Goal: Task Accomplishment & Management: Manage account settings

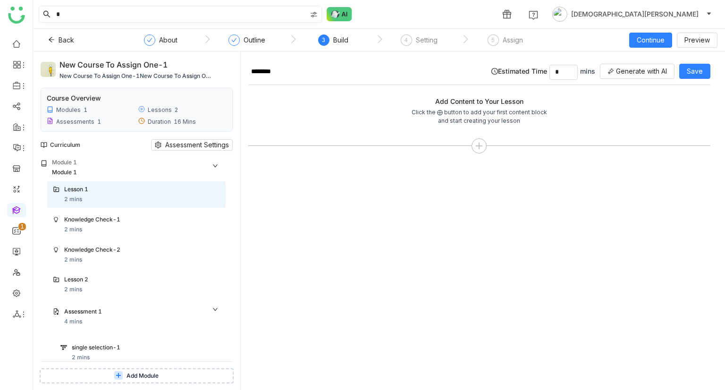
click at [93, 16] on input "*" at bounding box center [180, 14] width 252 height 16
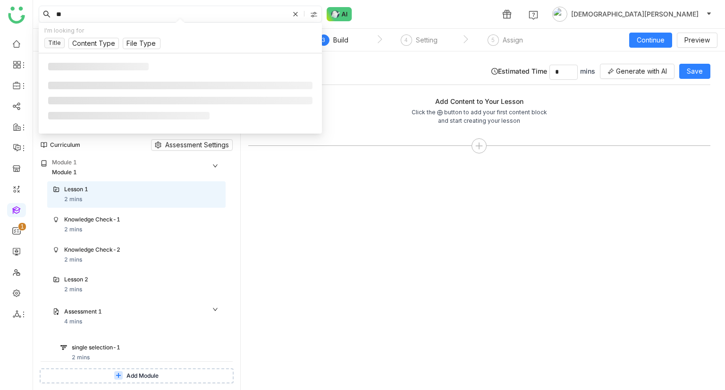
type input "***"
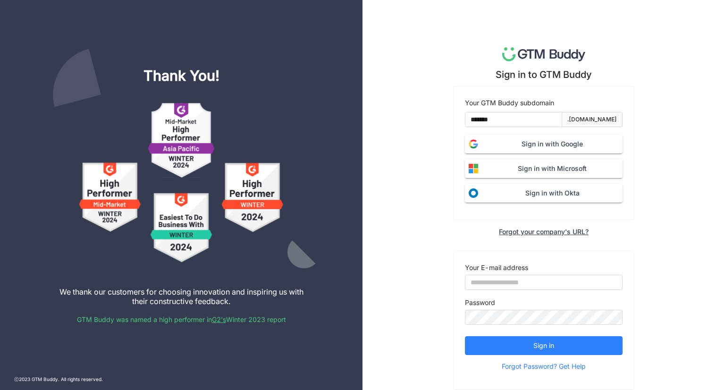
click at [504, 139] on span "Sign in with Google" at bounding box center [552, 144] width 141 height 10
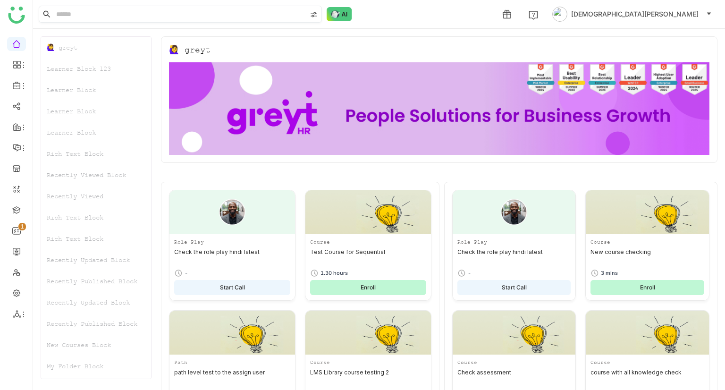
click at [77, 14] on input at bounding box center [180, 14] width 252 height 16
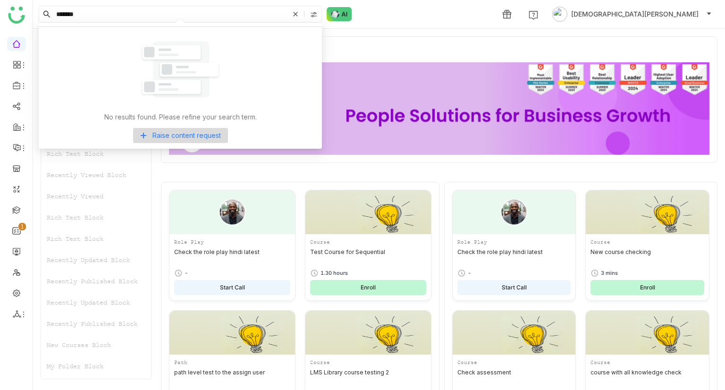
type input "*******"
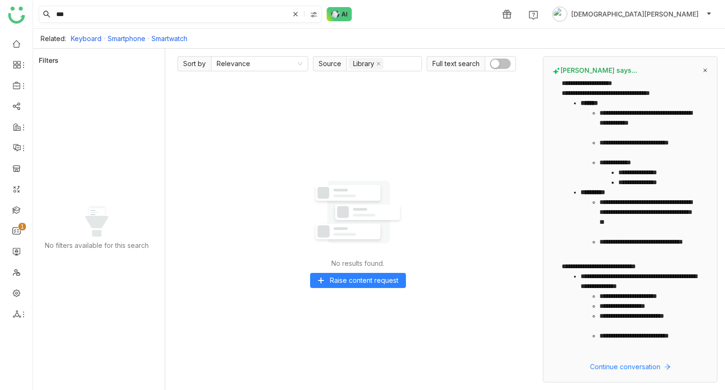
click at [102, 18] on input "***" at bounding box center [171, 14] width 235 height 16
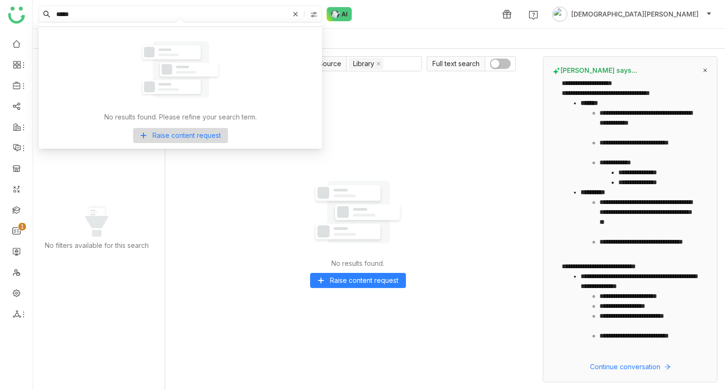
type input "*****"
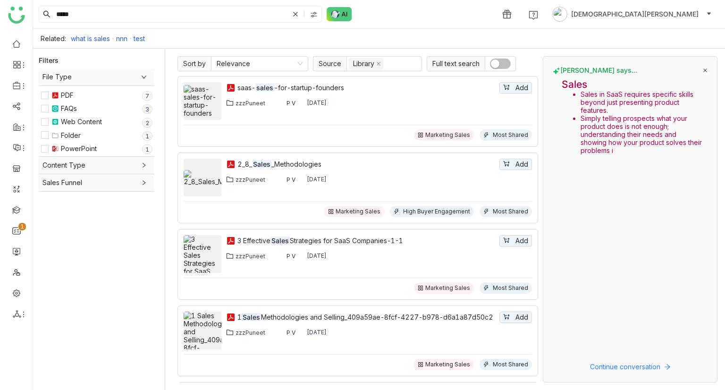
click at [67, 152] on div "PowerPoint" at bounding box center [79, 148] width 36 height 10
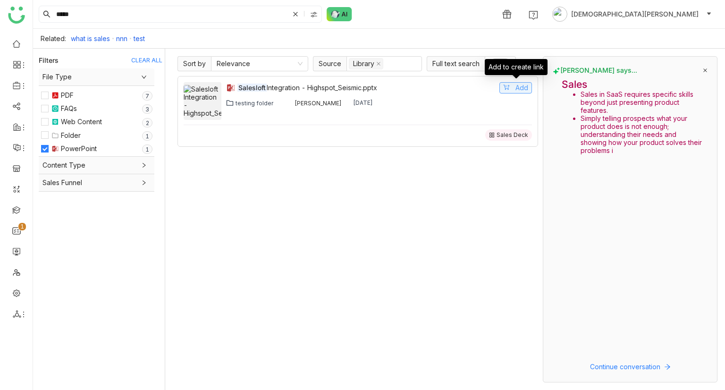
click at [521, 86] on span "Add" at bounding box center [521, 88] width 13 height 10
click at [447, 17] on img at bounding box center [442, 13] width 9 height 9
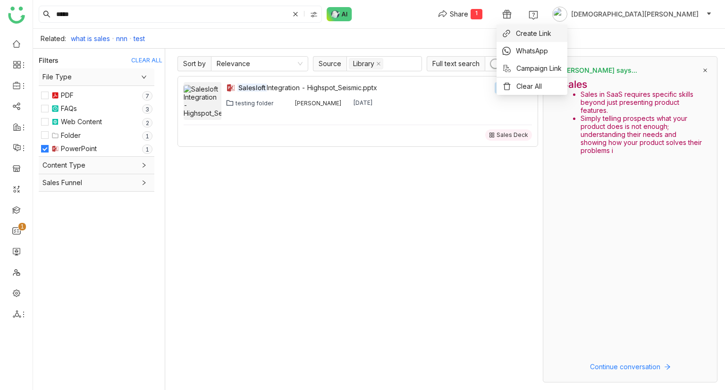
click at [532, 33] on span "Create Link" at bounding box center [533, 33] width 35 height 10
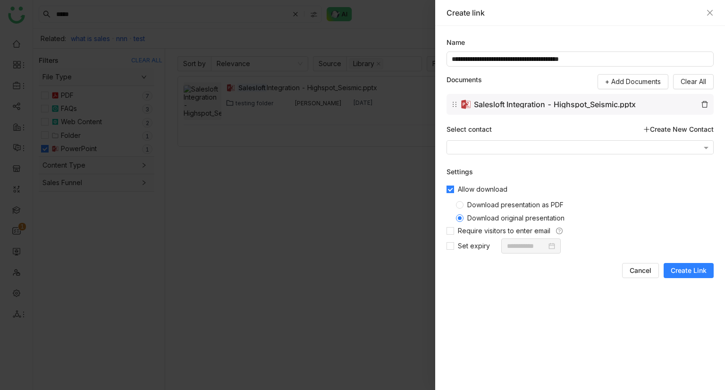
click at [488, 199] on label "Download presentation as PDF" at bounding box center [583, 203] width 254 height 13
click at [682, 270] on span "Create Link" at bounding box center [689, 270] width 36 height 9
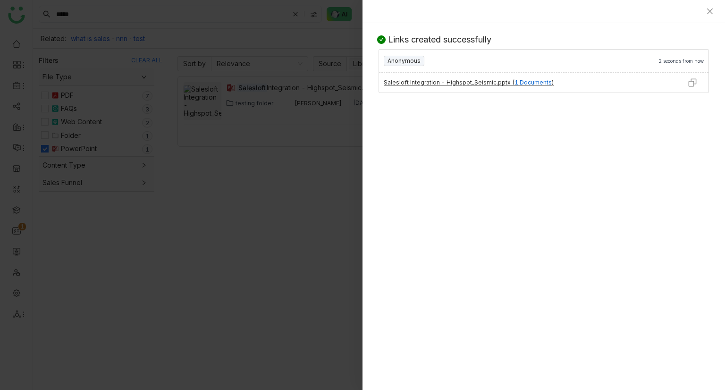
click at [691, 80] on img at bounding box center [692, 82] width 9 height 9
click at [232, 104] on div at bounding box center [362, 195] width 725 height 390
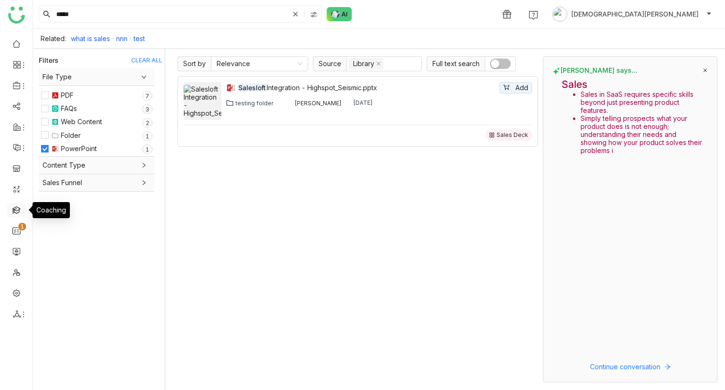
click at [21, 211] on link at bounding box center [16, 209] width 8 height 8
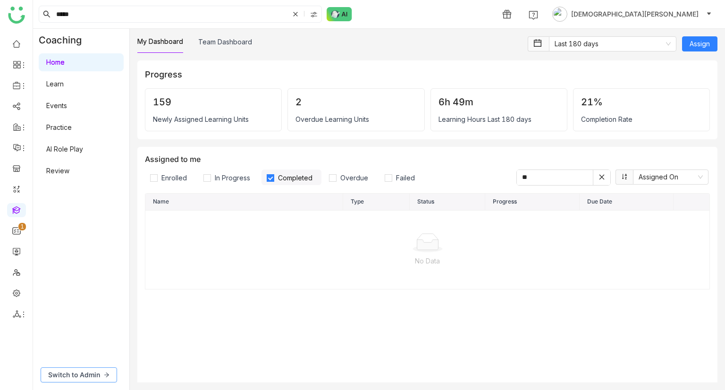
click at [87, 378] on span "Switch to Admin" at bounding box center [74, 375] width 52 height 10
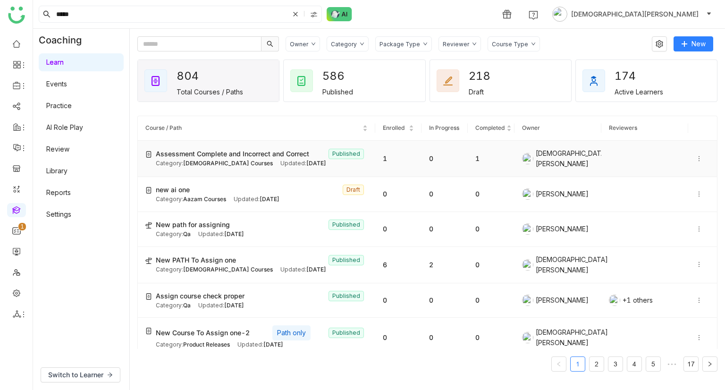
click at [280, 163] on div "Updated: Oct 09, 2025" at bounding box center [303, 163] width 46 height 9
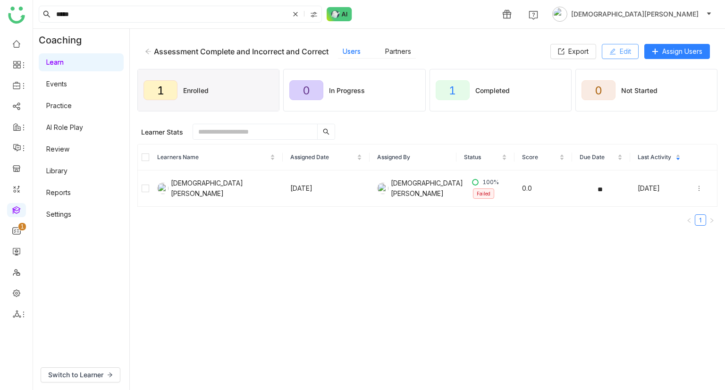
click at [626, 50] on span "Edit" at bounding box center [625, 51] width 11 height 10
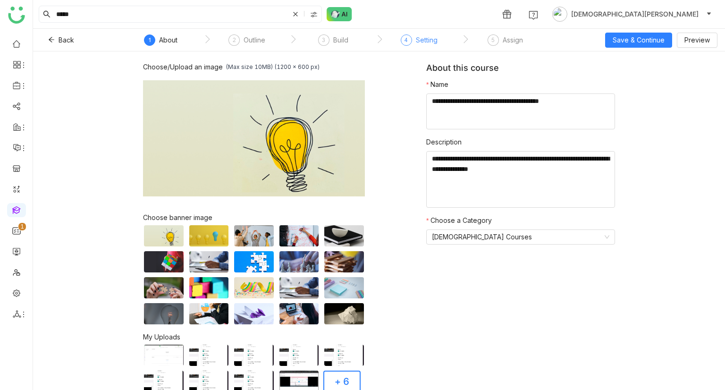
click at [429, 42] on div "Setting" at bounding box center [427, 39] width 22 height 11
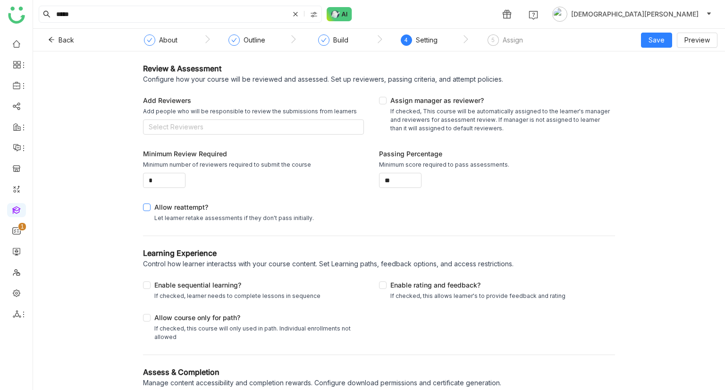
click at [169, 206] on div "Allow reattempt?" at bounding box center [234, 208] width 160 height 12
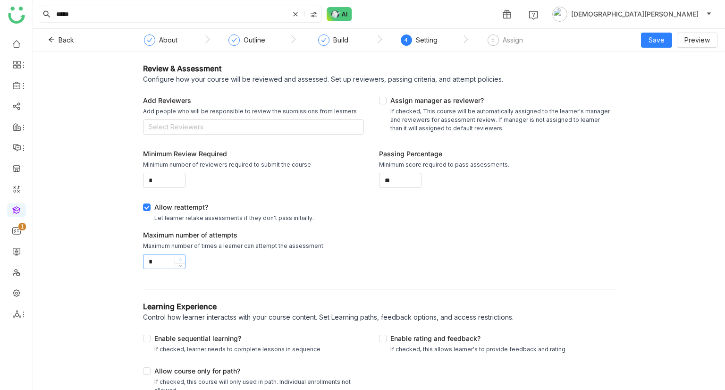
type input "*"
click at [179, 258] on icon at bounding box center [180, 259] width 3 height 3
click at [648, 39] on button "Save" at bounding box center [656, 40] width 31 height 15
click at [659, 70] on li "Save & Publish" at bounding box center [672, 77] width 58 height 18
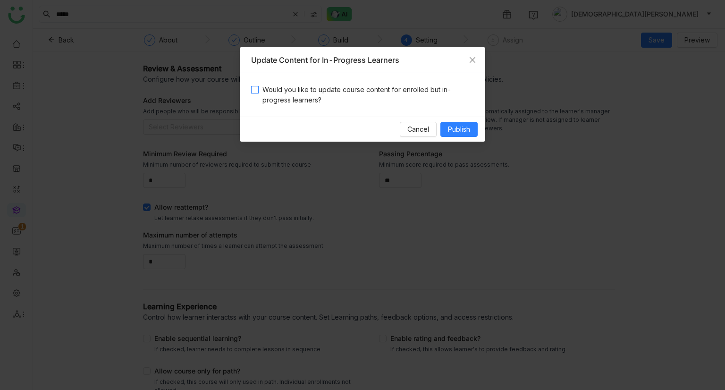
click at [392, 95] on span "Would you like to update course content for enrolled but in-progress learners?" at bounding box center [366, 94] width 215 height 21
click at [456, 128] on span "Publish" at bounding box center [459, 129] width 22 height 10
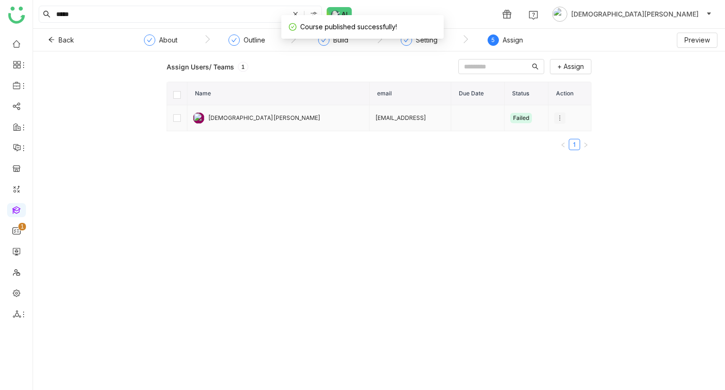
click at [556, 115] on icon at bounding box center [559, 118] width 7 height 7
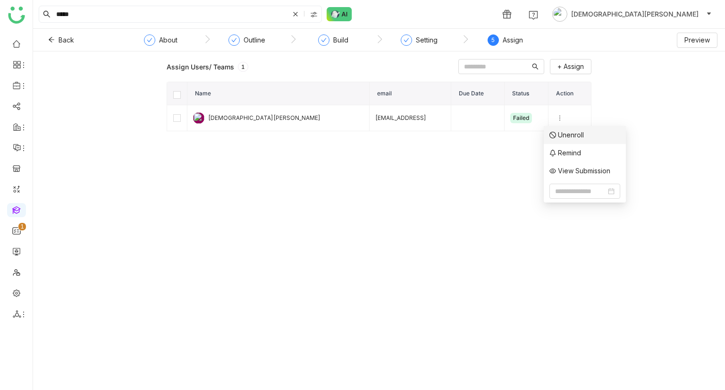
click at [565, 135] on span "Unenroll" at bounding box center [566, 135] width 34 height 10
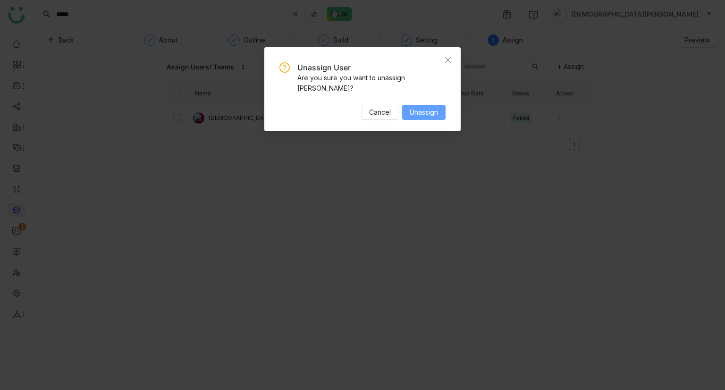
click at [428, 112] on span "Unassign" at bounding box center [424, 112] width 28 height 10
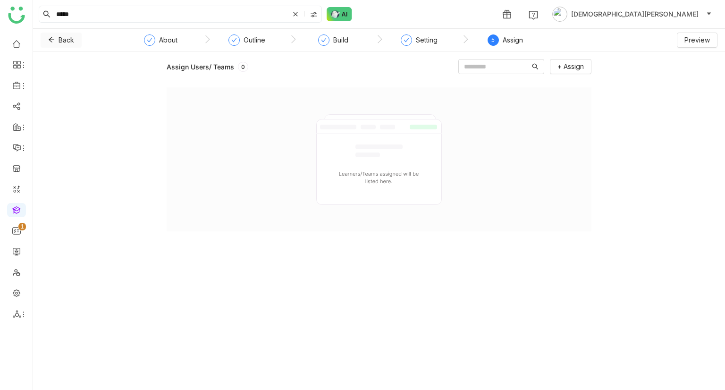
click at [59, 34] on button "Back" at bounding box center [61, 40] width 41 height 15
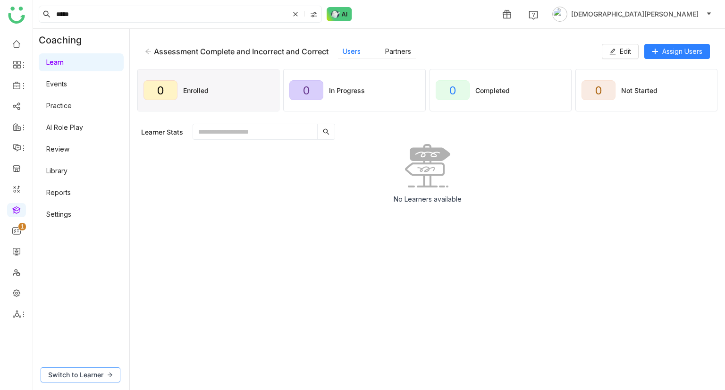
click at [101, 371] on span "Switch to Learner" at bounding box center [75, 375] width 55 height 10
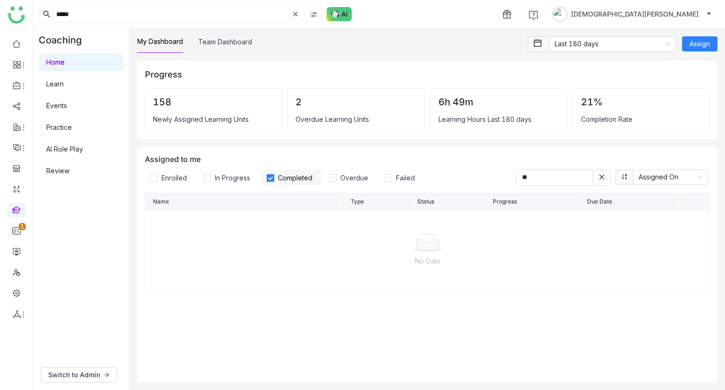
click at [64, 83] on link "Learn" at bounding box center [54, 84] width 17 height 8
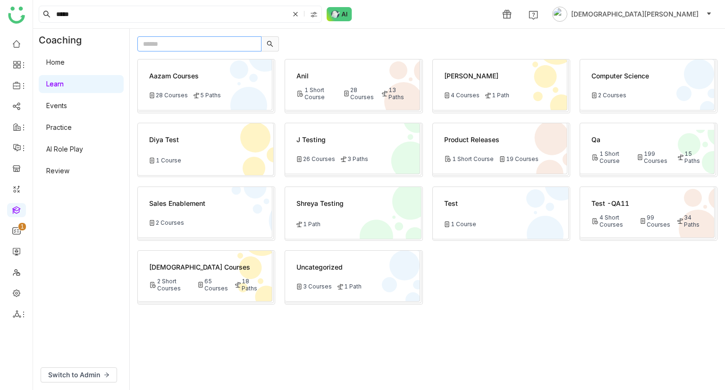
paste input "**********"
click at [212, 37] on input "**********" at bounding box center [199, 43] width 124 height 15
type input "**********"
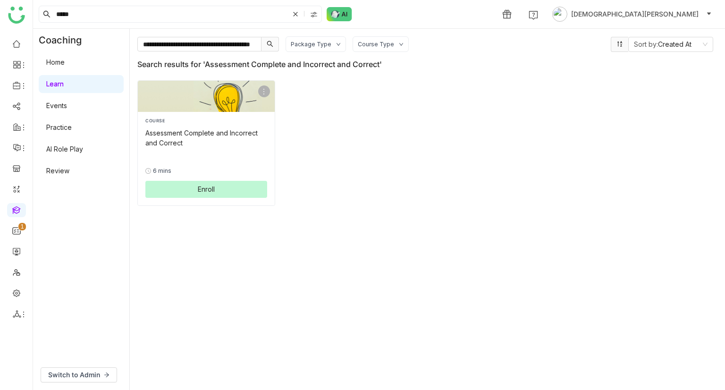
scroll to position [0, 0]
click at [210, 185] on span "Enroll" at bounding box center [206, 189] width 17 height 10
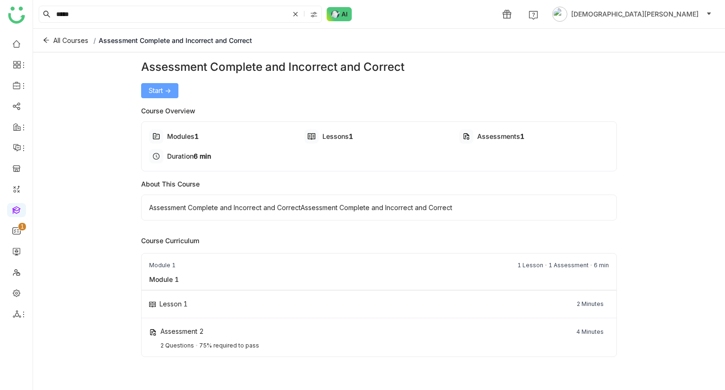
click at [176, 88] on button "Start ->" at bounding box center [159, 90] width 37 height 15
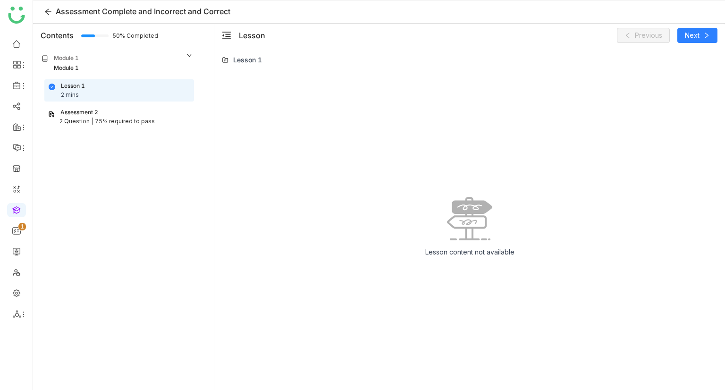
click at [100, 111] on div "Assessment 2" at bounding box center [119, 112] width 142 height 9
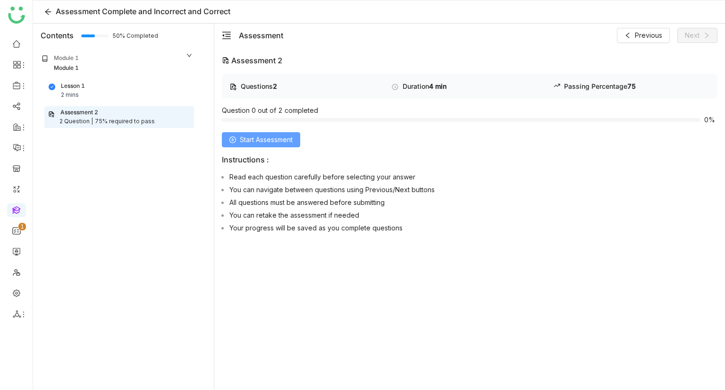
click at [255, 138] on span "Start Assessment" at bounding box center [266, 140] width 53 height 10
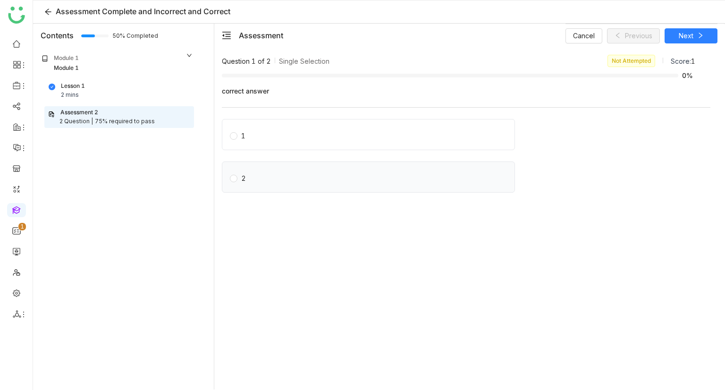
click at [268, 170] on label "2" at bounding box center [370, 176] width 281 height 13
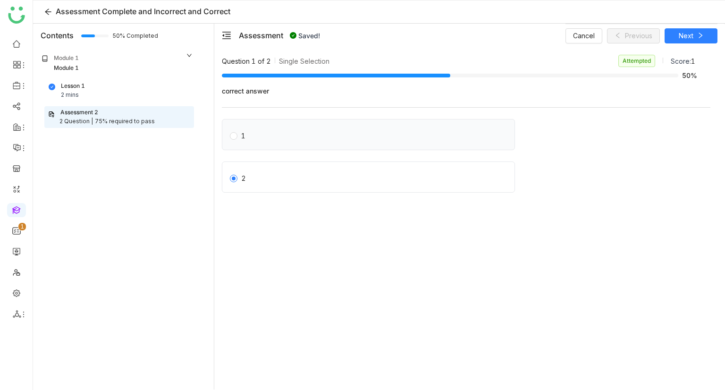
click at [284, 138] on label "1" at bounding box center [370, 134] width 281 height 13
click at [349, 166] on div "2" at bounding box center [368, 176] width 293 height 31
click at [319, 178] on label "2" at bounding box center [370, 176] width 281 height 13
click at [693, 35] on button "Next" at bounding box center [691, 35] width 53 height 15
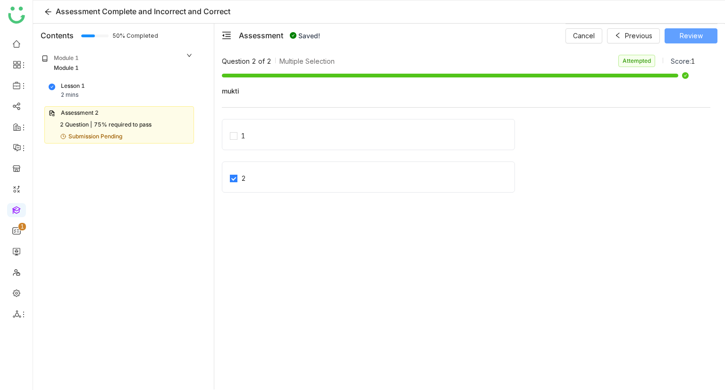
click at [684, 35] on span "Review" at bounding box center [691, 36] width 23 height 10
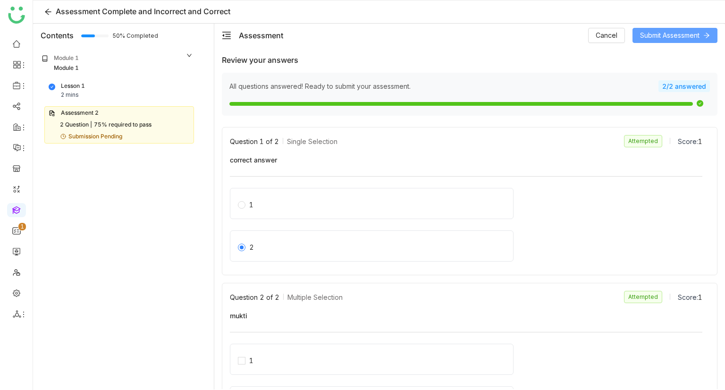
click at [687, 37] on span "Submit Assessment" at bounding box center [669, 35] width 59 height 10
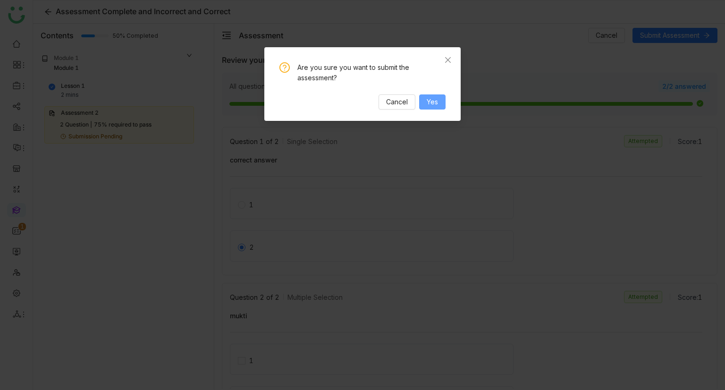
click at [432, 97] on span "Yes" at bounding box center [432, 102] width 11 height 10
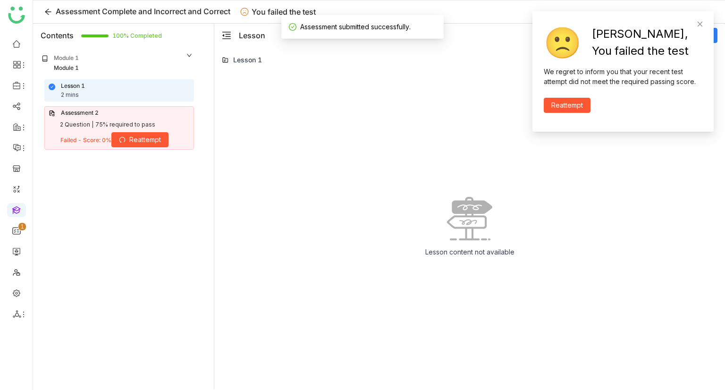
click at [139, 142] on span "Reattempt" at bounding box center [145, 140] width 32 height 10
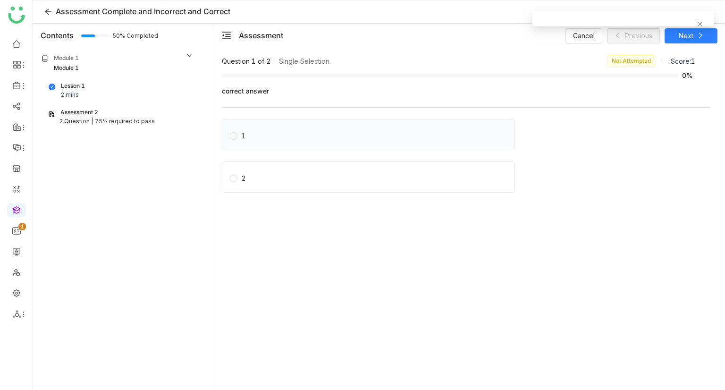
click at [271, 130] on label "1" at bounding box center [370, 134] width 281 height 13
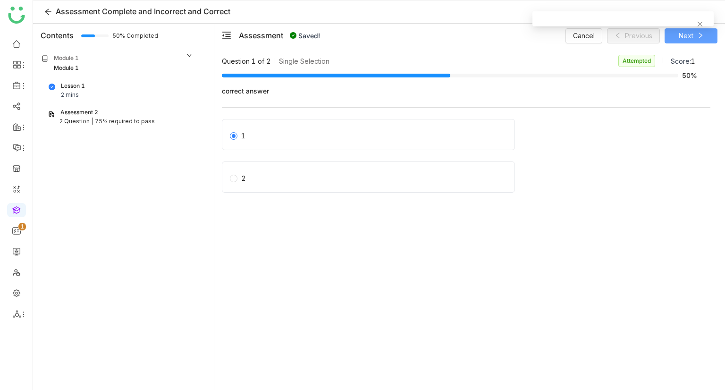
click at [701, 34] on icon at bounding box center [700, 36] width 3 height 6
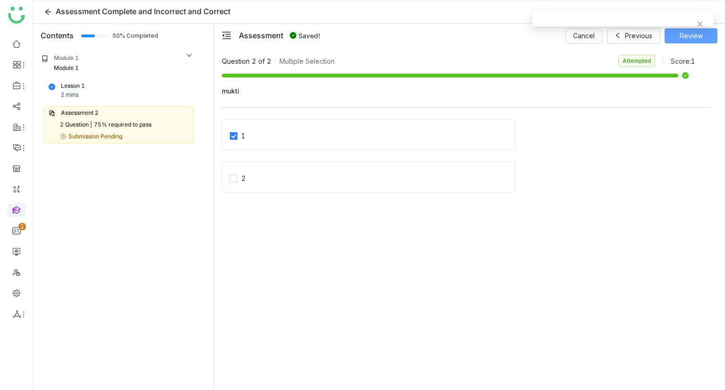
click at [695, 34] on span "Review" at bounding box center [691, 36] width 23 height 10
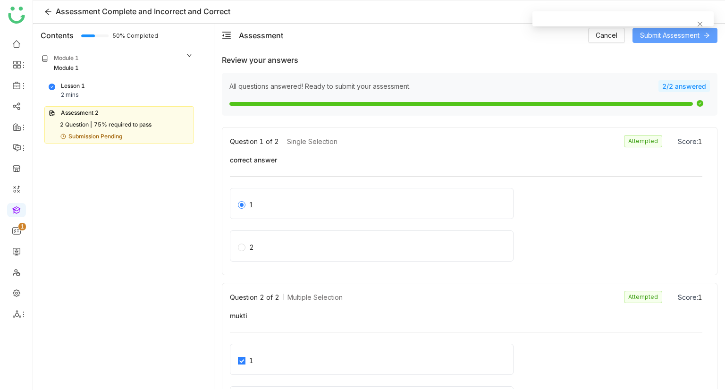
click at [670, 40] on span "Submit Assessment" at bounding box center [669, 35] width 59 height 10
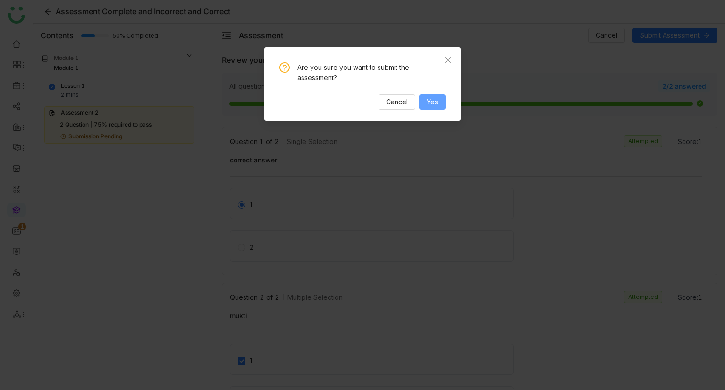
click at [421, 103] on button "Yes" at bounding box center [432, 101] width 26 height 15
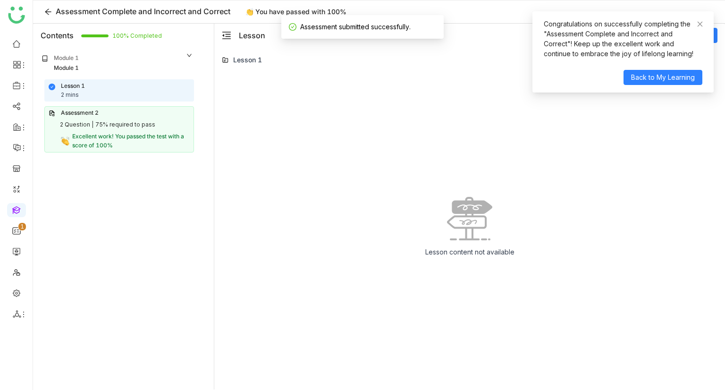
click at [133, 128] on div "75% required to pass" at bounding box center [125, 124] width 60 height 9
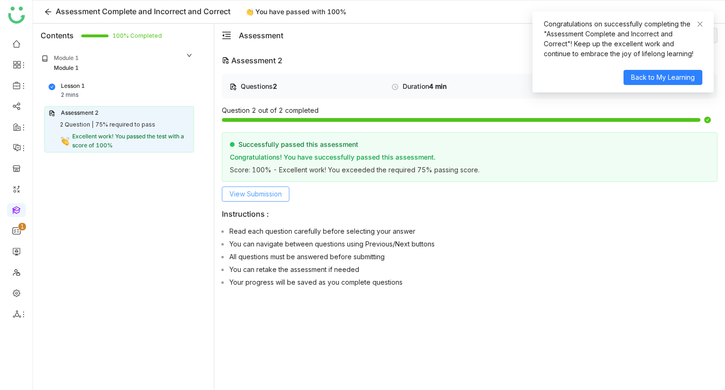
click at [263, 190] on span "View Submission" at bounding box center [255, 194] width 52 height 10
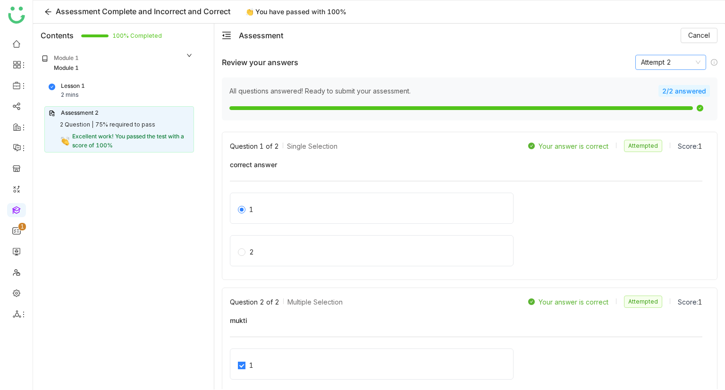
click at [656, 63] on nz-select-item "Attempt 2" at bounding box center [670, 62] width 59 height 14
click at [641, 84] on div "Attempt 1" at bounding box center [663, 81] width 59 height 10
click at [665, 65] on nz-select-item "Attempt 1" at bounding box center [670, 62] width 59 height 14
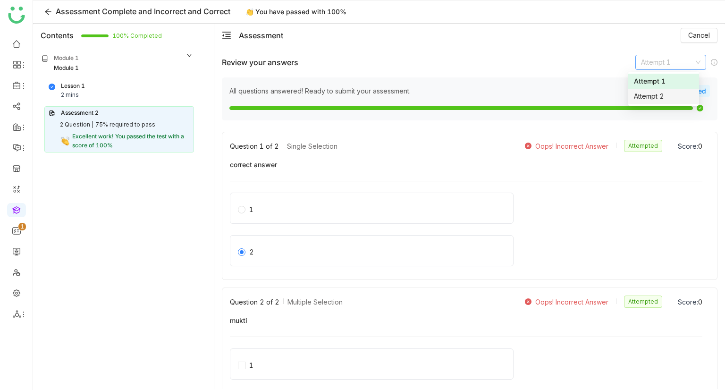
click at [657, 101] on div "Attempt 2" at bounding box center [663, 96] width 59 height 10
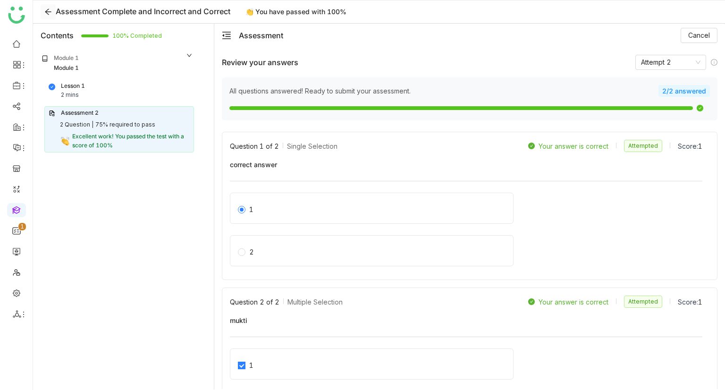
click at [50, 10] on icon at bounding box center [48, 12] width 8 height 8
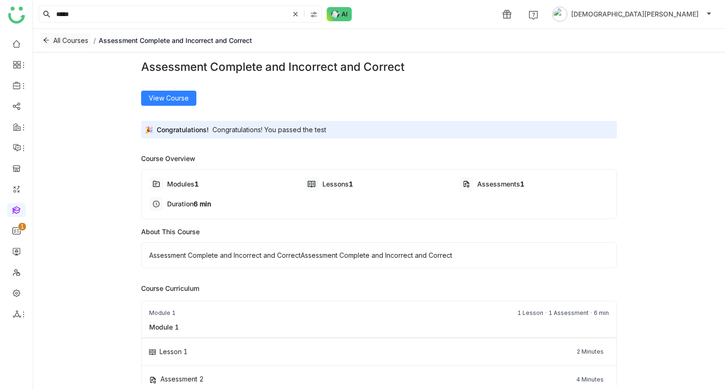
click at [71, 43] on span "All Courses" at bounding box center [70, 40] width 35 height 10
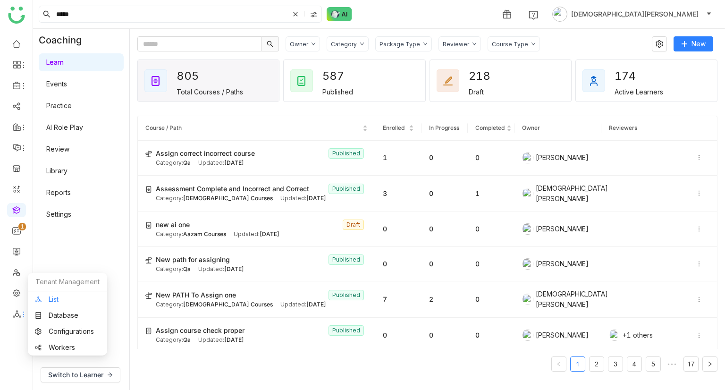
click at [48, 298] on link "List" at bounding box center [67, 299] width 65 height 7
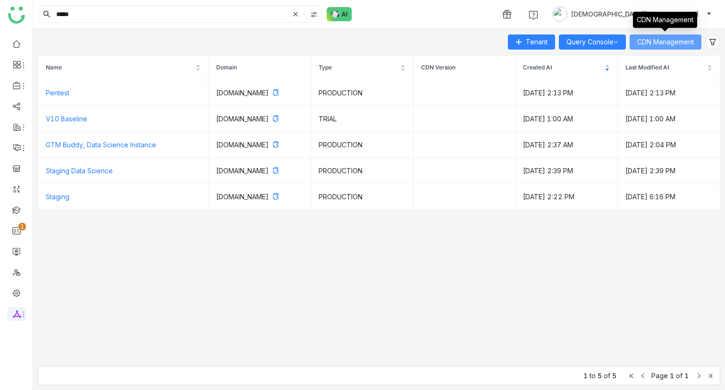
click at [693, 38] on span "CDN Management" at bounding box center [665, 42] width 57 height 10
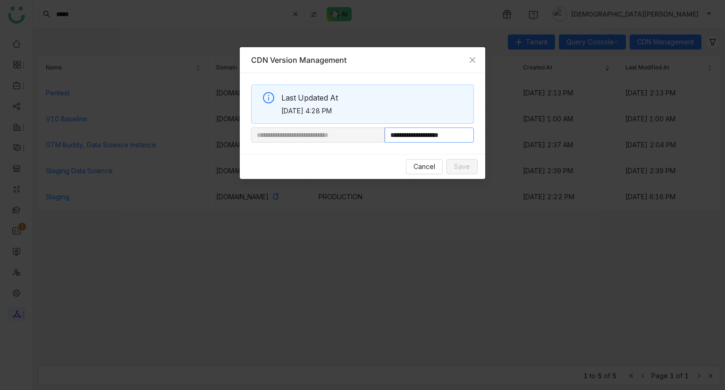
drag, startPoint x: 417, startPoint y: 135, endPoint x: 562, endPoint y: 111, distance: 147.4
click at [562, 111] on nz-modal-container "**********" at bounding box center [362, 195] width 725 height 390
paste input "**********"
type input "**********"
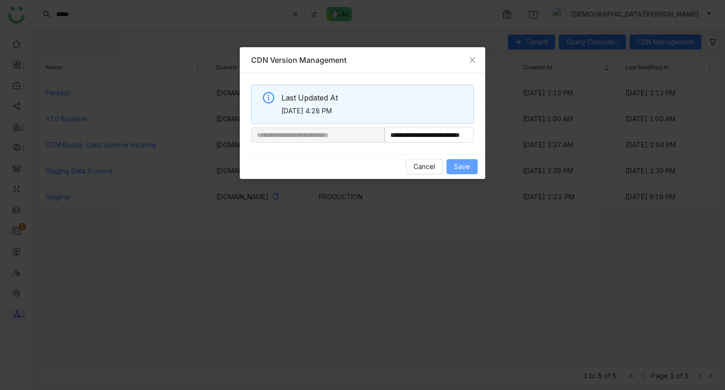
scroll to position [0, 0]
click at [468, 163] on span "Save" at bounding box center [462, 166] width 16 height 10
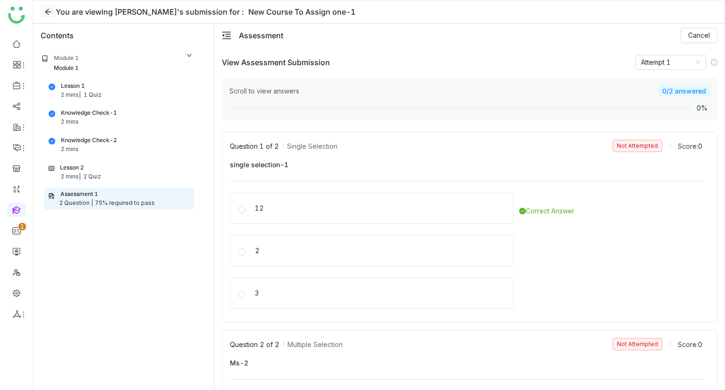
click at [51, 14] on icon at bounding box center [48, 12] width 8 height 8
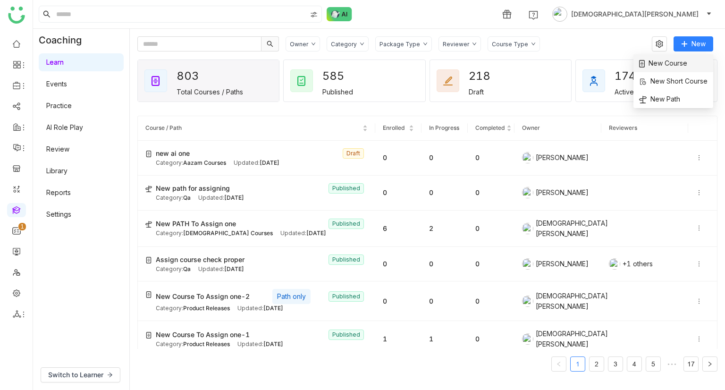
click at [672, 62] on span "New Course" at bounding box center [663, 63] width 48 height 10
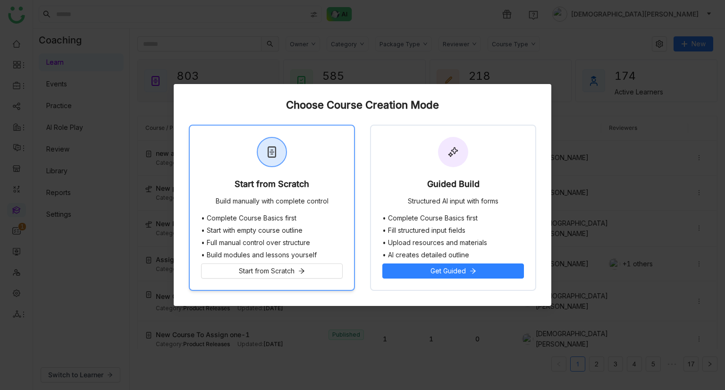
click at [304, 171] on div "Start from Scratch Build manually with complete control" at bounding box center [272, 170] width 164 height 89
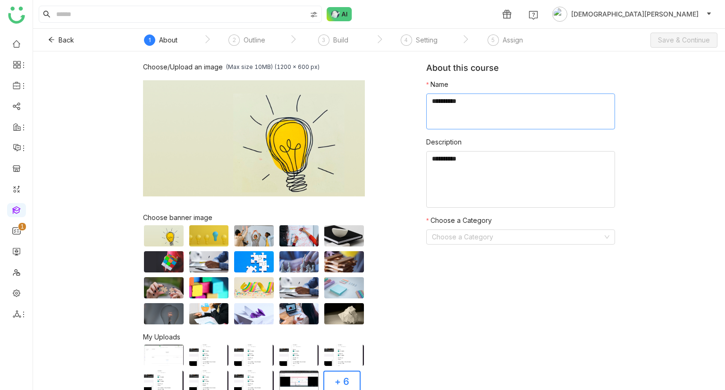
click at [451, 112] on textarea at bounding box center [520, 111] width 189 height 36
click at [451, 112] on textarea "To enrich screen reader interactions, please activate Accessibility in Grammarl…" at bounding box center [520, 111] width 189 height 36
type textarea "**********"
paste textarea "**********"
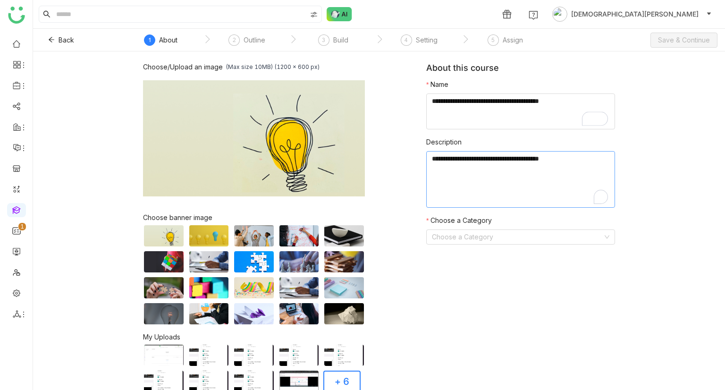
click at [444, 181] on textarea "To enrich screen reader interactions, please activate Accessibility in Grammarl…" at bounding box center [520, 179] width 189 height 57
paste textarea "**********"
type textarea "**********"
click at [449, 238] on input at bounding box center [517, 237] width 171 height 14
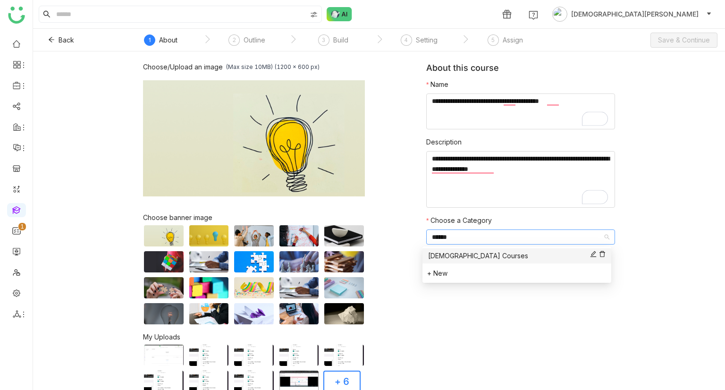
type input "******"
click at [455, 259] on div "[DEMOGRAPHIC_DATA] Courses" at bounding box center [516, 256] width 177 height 10
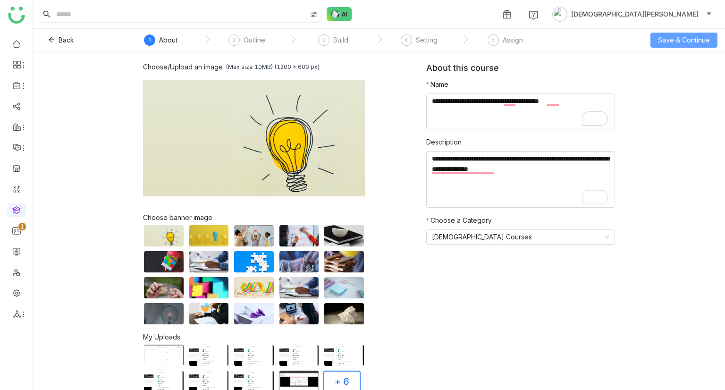
click at [666, 44] on span "Save & Continue" at bounding box center [684, 40] width 52 height 10
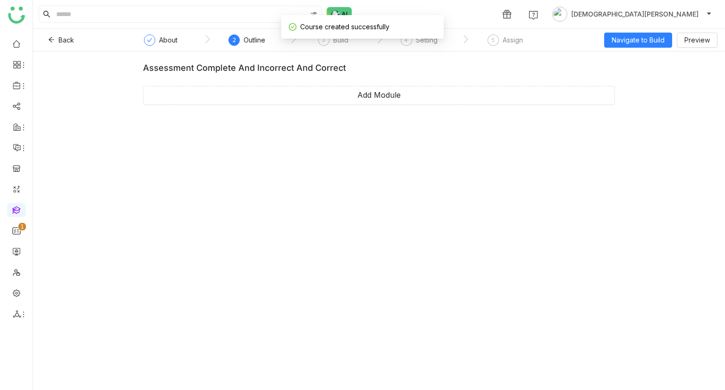
click at [318, 105] on div "Assessment Complete and Incorrect and Correct Add Module" at bounding box center [379, 88] width 472 height 50
click at [349, 92] on button "Add Module" at bounding box center [379, 95] width 472 height 19
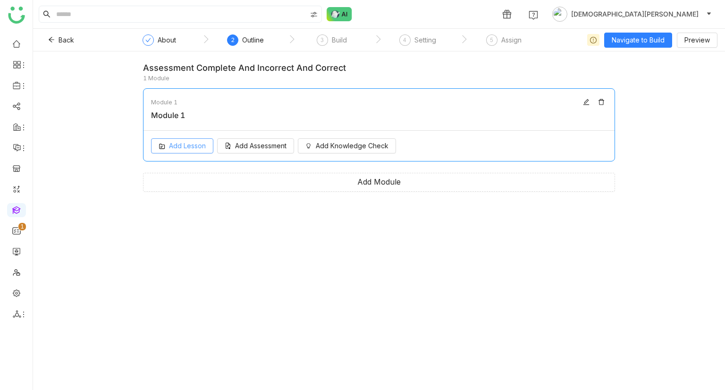
click at [193, 150] on span "Add Lesson" at bounding box center [187, 146] width 37 height 10
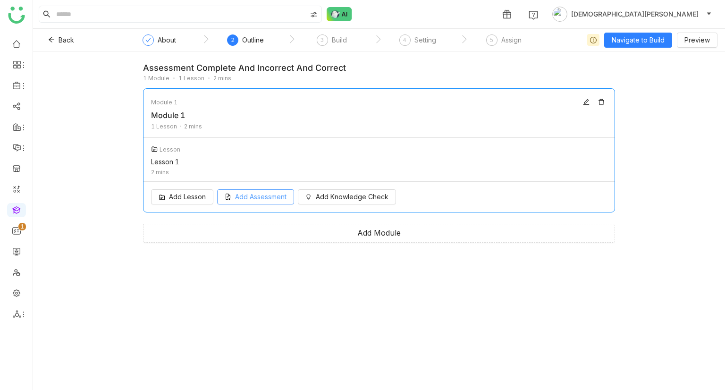
click at [244, 199] on span "Add Assessment" at bounding box center [260, 197] width 51 height 10
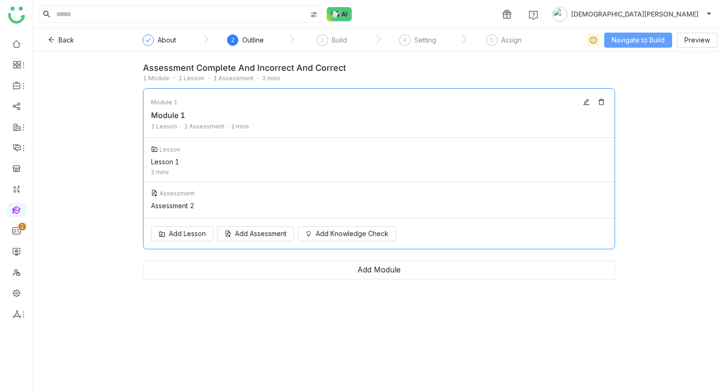
click at [650, 38] on span "Navigate to Build" at bounding box center [638, 40] width 53 height 10
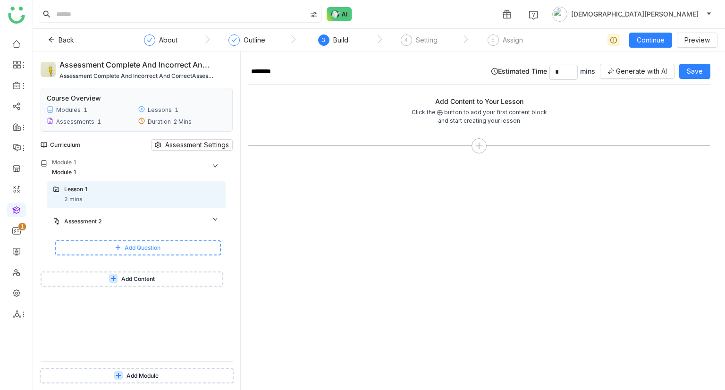
click at [142, 253] on button "Add Question" at bounding box center [138, 247] width 166 height 15
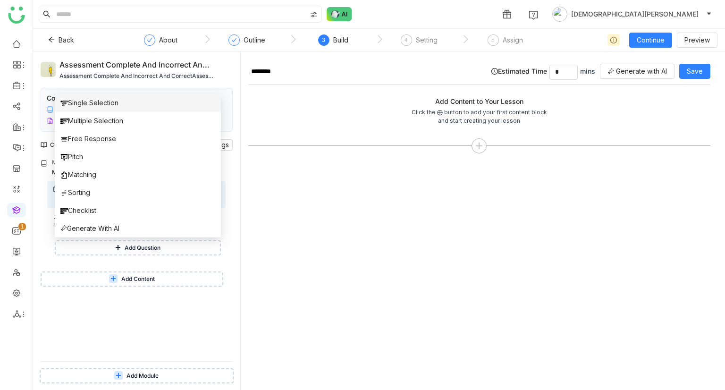
click at [147, 109] on li "Single Selection" at bounding box center [138, 103] width 166 height 18
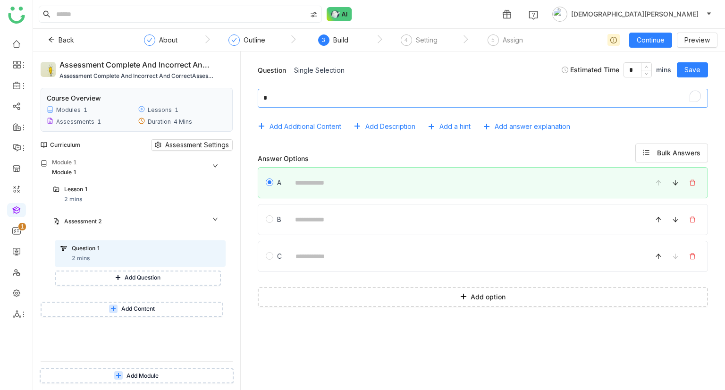
click at [317, 100] on textarea "To enrich screen reader interactions, please activate Accessibility in Grammarl…" at bounding box center [483, 98] width 450 height 19
type textarea "**********"
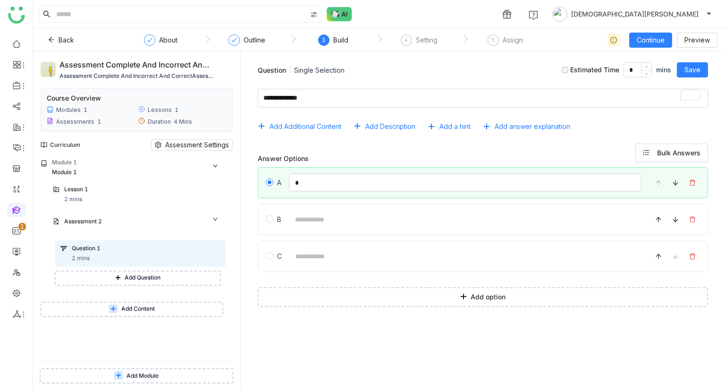
click at [312, 173] on input "*" at bounding box center [465, 182] width 353 height 18
type input "*"
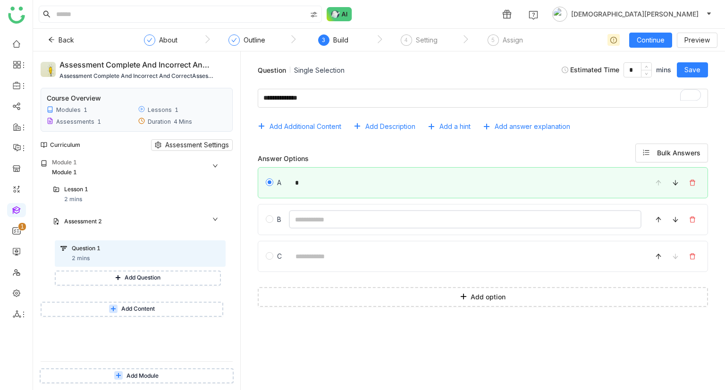
click at [306, 227] on input at bounding box center [465, 219] width 353 height 18
type input "*"
click at [550, 129] on span "Add answer explanation" at bounding box center [533, 126] width 76 height 10
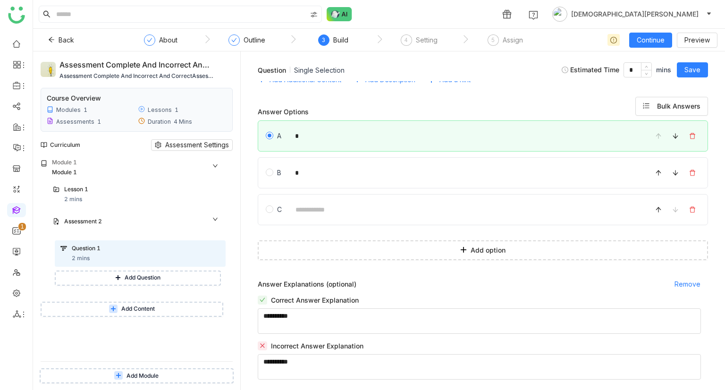
scroll to position [51, 0]
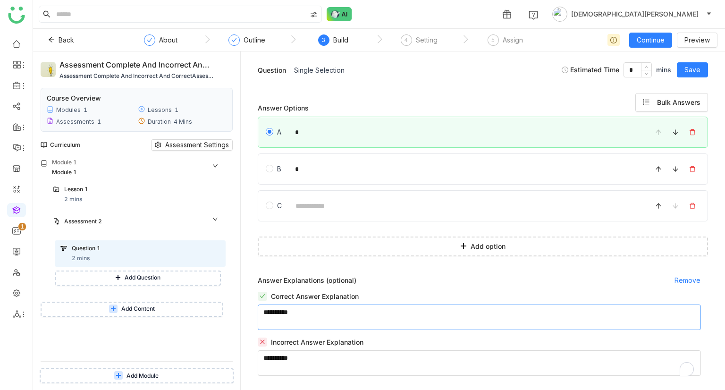
click at [334, 318] on textarea "To enrich screen reader interactions, please activate Accessibility in Grammarl…" at bounding box center [479, 316] width 443 height 25
type textarea "**********"
click at [296, 369] on textarea "To enrich screen reader interactions, please activate Accessibility in Grammarl…" at bounding box center [479, 362] width 443 height 25
type textarea "*****"
click at [694, 68] on span "Save" at bounding box center [692, 70] width 16 height 10
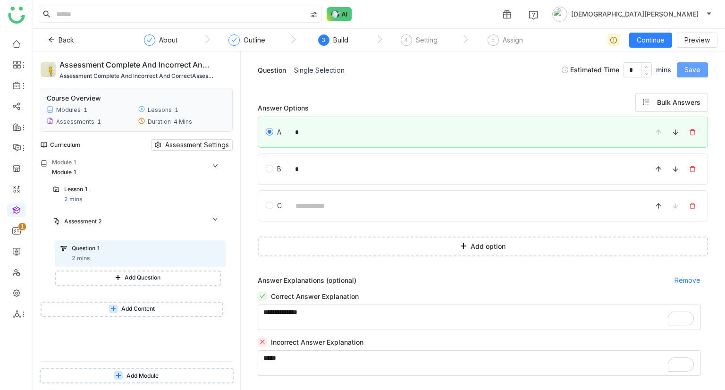
scroll to position [14, 0]
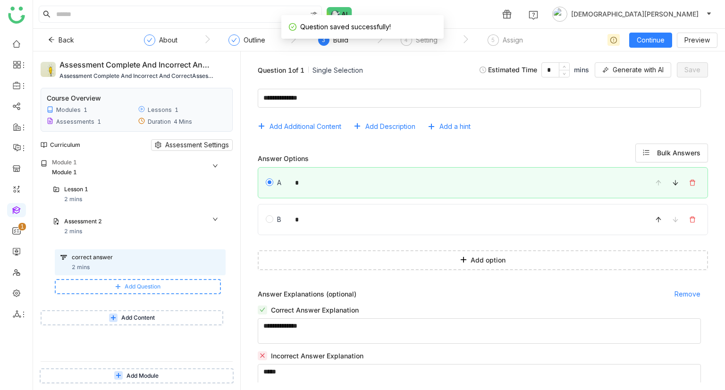
click at [138, 289] on span "Add Question" at bounding box center [143, 286] width 36 height 9
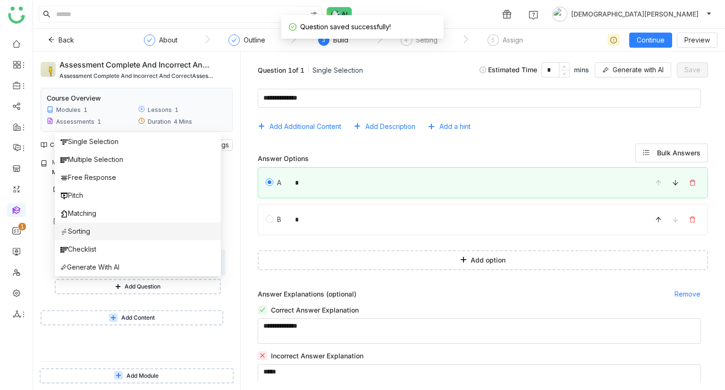
click at [102, 234] on li "Sorting" at bounding box center [138, 231] width 166 height 18
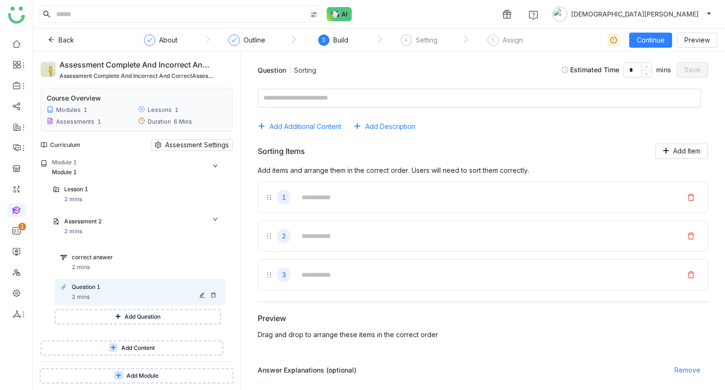
click at [214, 291] on div "Question 1" at bounding box center [146, 288] width 148 height 10
click at [215, 296] on icon at bounding box center [214, 295] width 6 height 6
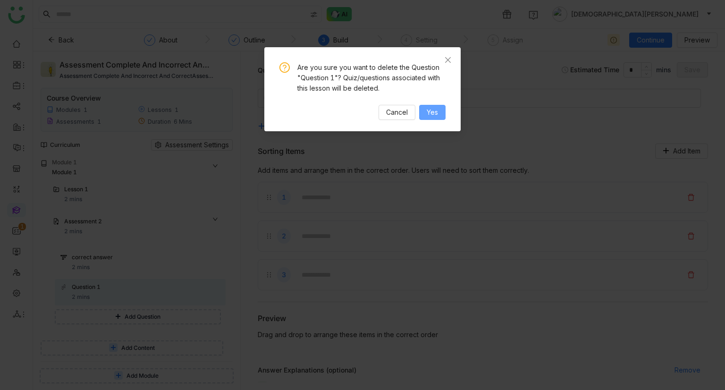
click at [430, 116] on span "Yes" at bounding box center [432, 112] width 11 height 10
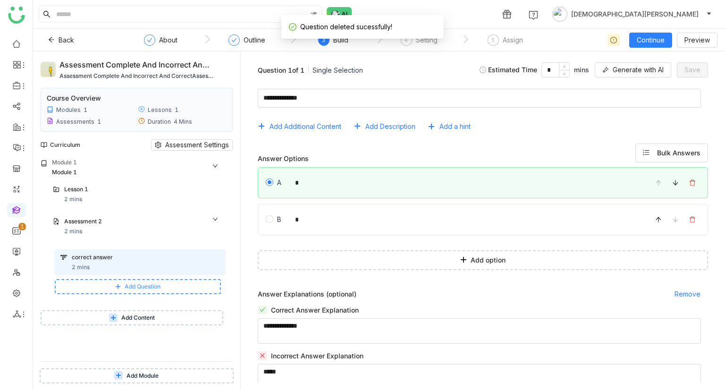
click at [114, 283] on button "Add Question" at bounding box center [138, 286] width 166 height 15
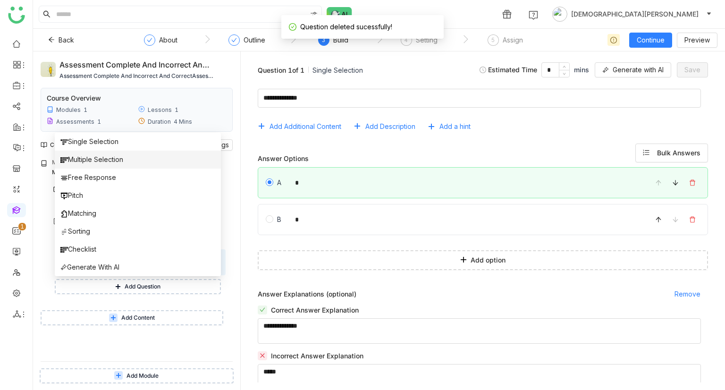
click at [117, 164] on span "Multiple Selection" at bounding box center [91, 159] width 63 height 10
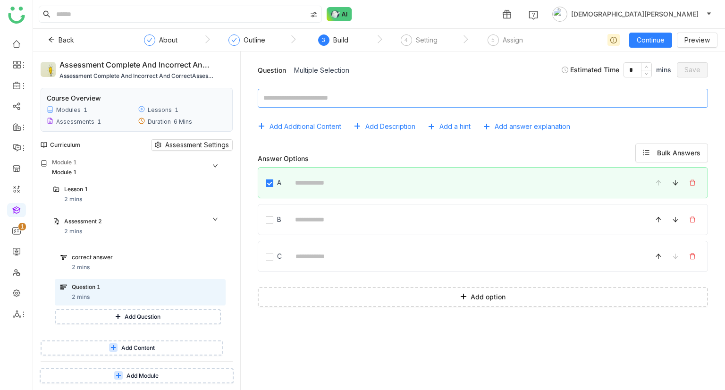
click at [360, 89] on textarea at bounding box center [483, 98] width 450 height 19
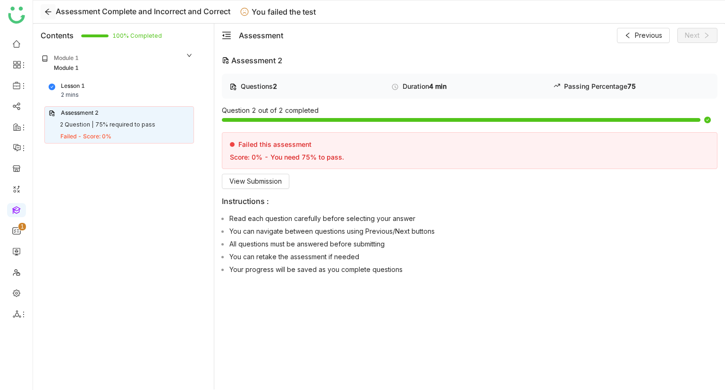
click at [48, 12] on icon at bounding box center [48, 12] width 8 height 8
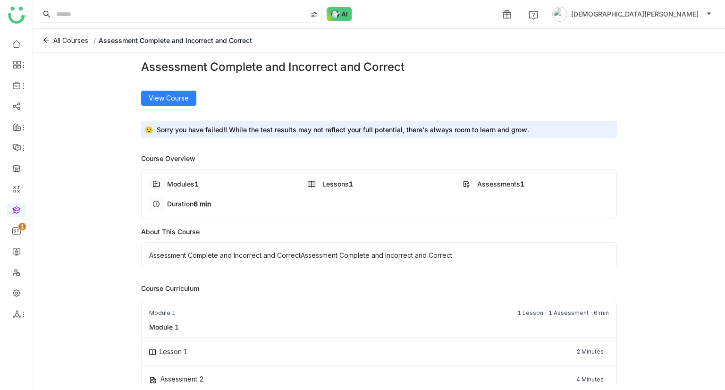
click at [64, 40] on span "All Courses" at bounding box center [70, 40] width 35 height 10
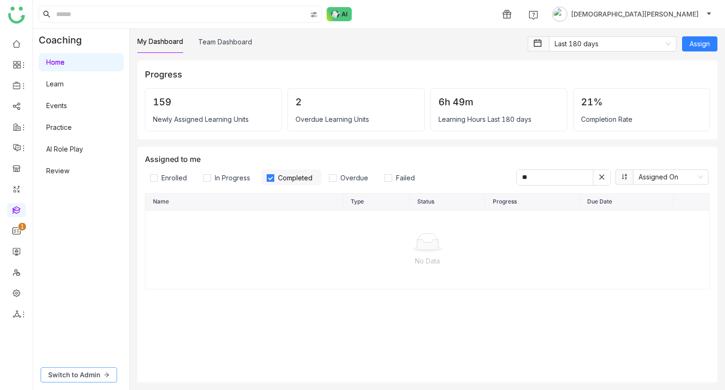
click at [77, 380] on button "Switch to Admin" at bounding box center [79, 374] width 76 height 15
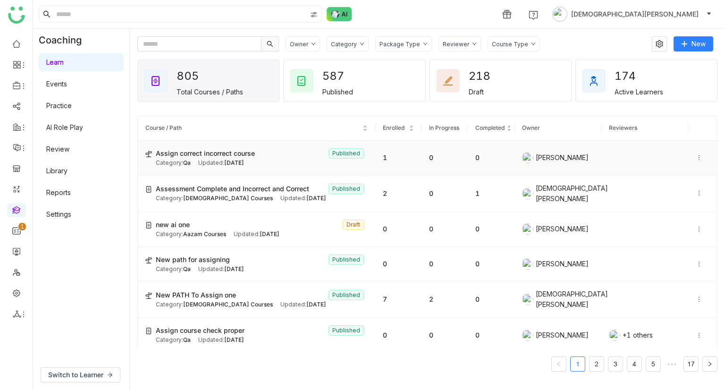
click at [268, 161] on div "Category: Qa Updated: Oct 09, 2025" at bounding box center [262, 163] width 212 height 9
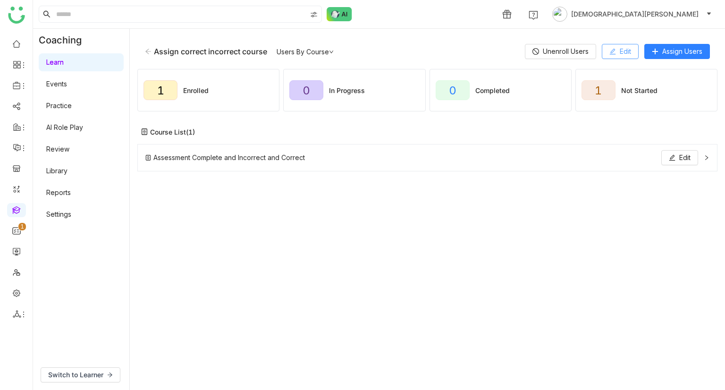
click at [623, 51] on span "Edit" at bounding box center [625, 51] width 11 height 10
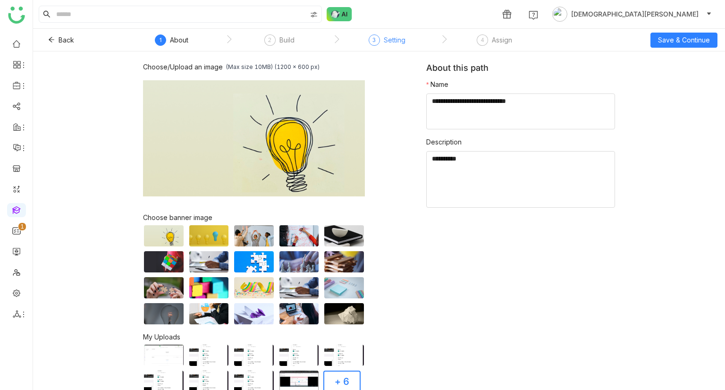
click at [384, 38] on div "Setting" at bounding box center [395, 39] width 22 height 11
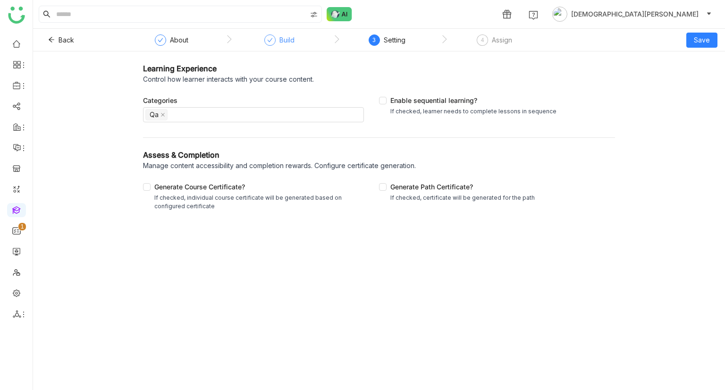
click at [285, 47] on div "Build" at bounding box center [279, 42] width 30 height 17
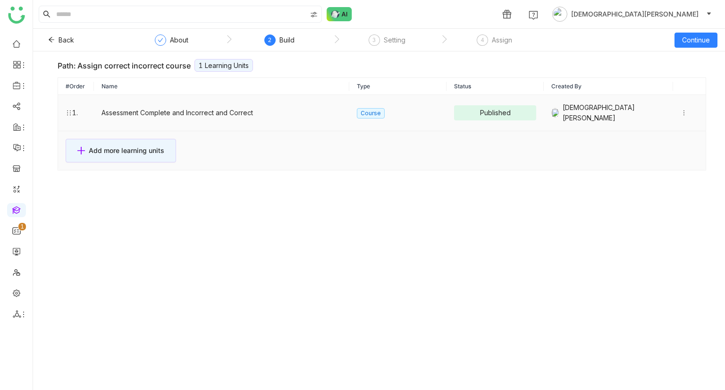
click at [673, 110] on td at bounding box center [689, 113] width 33 height 36
click at [681, 110] on icon at bounding box center [684, 113] width 7 height 7
click at [641, 91] on li "Edit" at bounding box center [640, 91] width 68 height 18
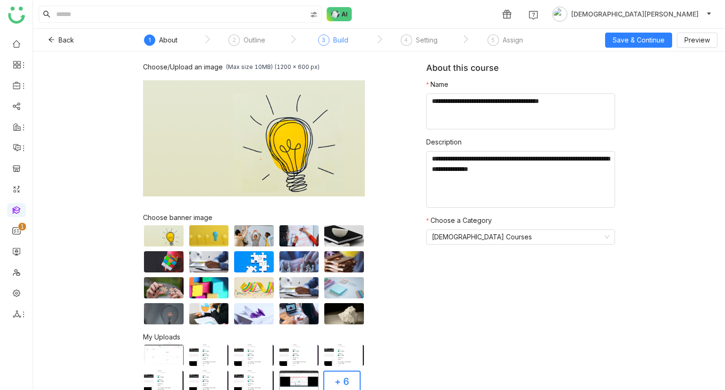
click at [333, 42] on div "Build" at bounding box center [340, 39] width 15 height 11
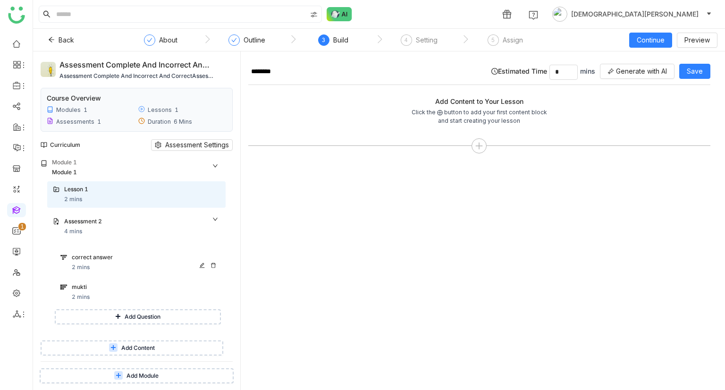
click at [124, 267] on div "correct answer 2 mins" at bounding box center [146, 262] width 148 height 19
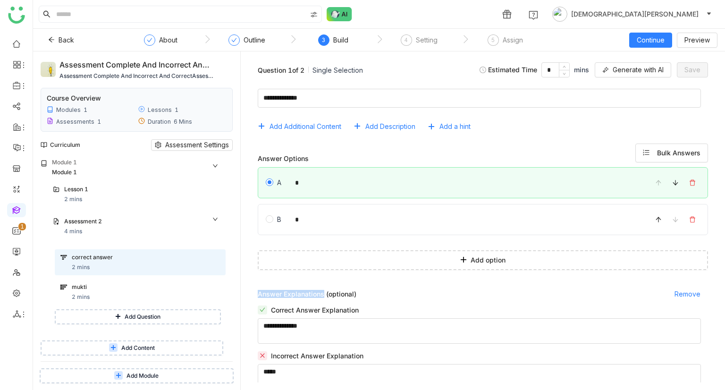
drag, startPoint x: 256, startPoint y: 291, endPoint x: 324, endPoint y: 294, distance: 67.5
click at [324, 294] on div "Answer Explanations (optional) Remove Correct Answer Explanation Incorrect Answ…" at bounding box center [482, 337] width 469 height 103
copy span "Answer Explanations"
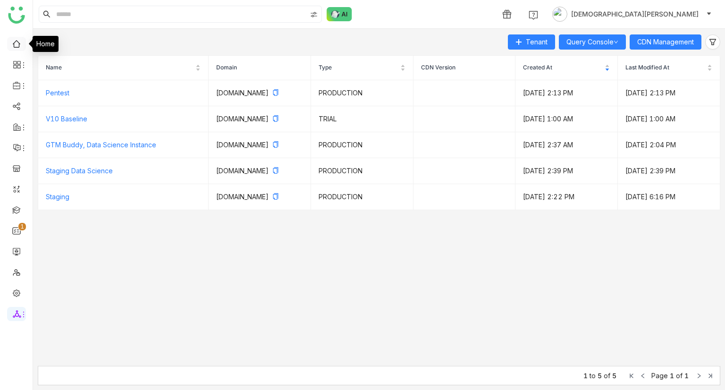
click at [12, 46] on link at bounding box center [16, 43] width 8 height 8
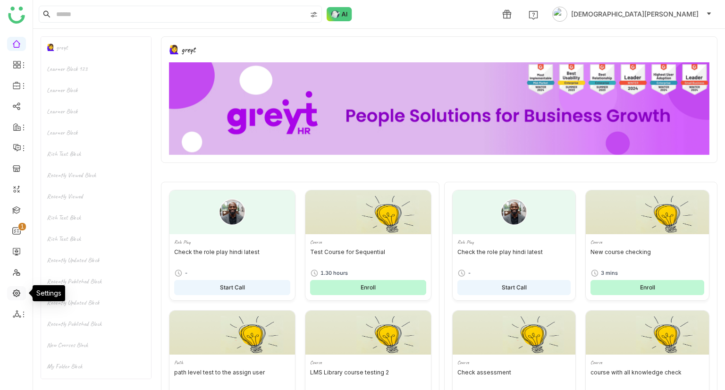
click at [17, 293] on link at bounding box center [16, 292] width 8 height 8
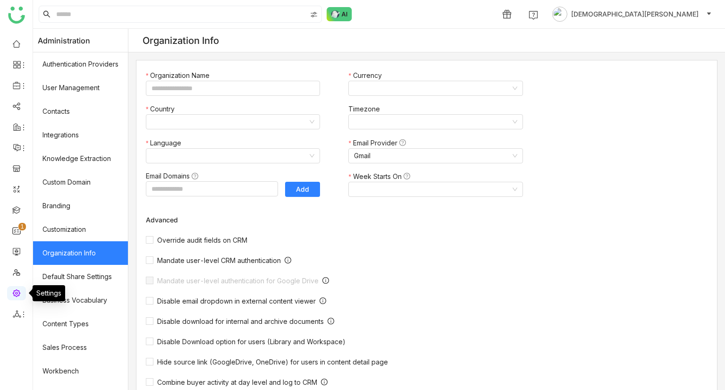
type input "*******"
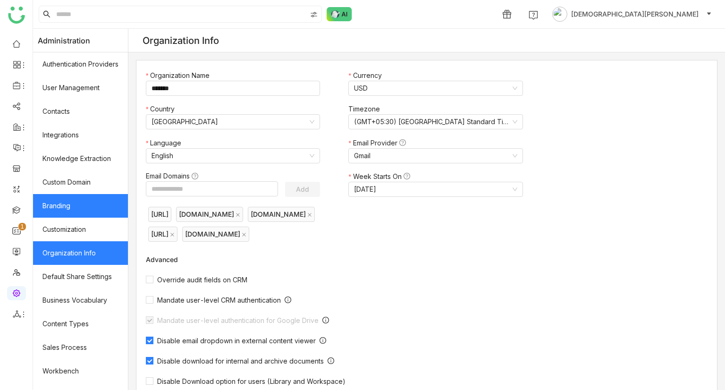
click at [78, 206] on link "Branding" at bounding box center [80, 206] width 95 height 24
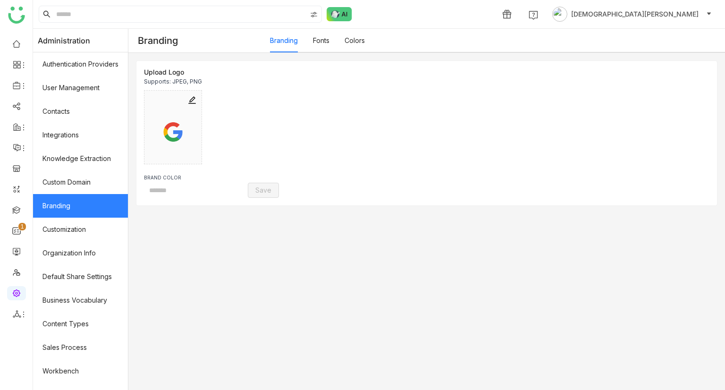
type input "*******"
click at [329, 40] on link "Fonts" at bounding box center [321, 40] width 17 height 8
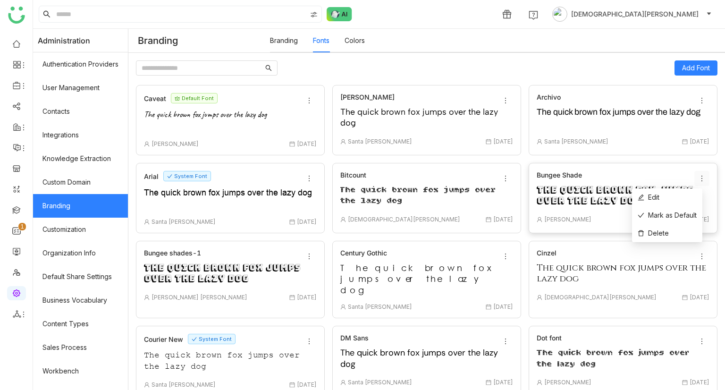
click at [698, 176] on icon at bounding box center [702, 179] width 8 height 8
click at [668, 216] on span "Mark as Default" at bounding box center [667, 215] width 59 height 10
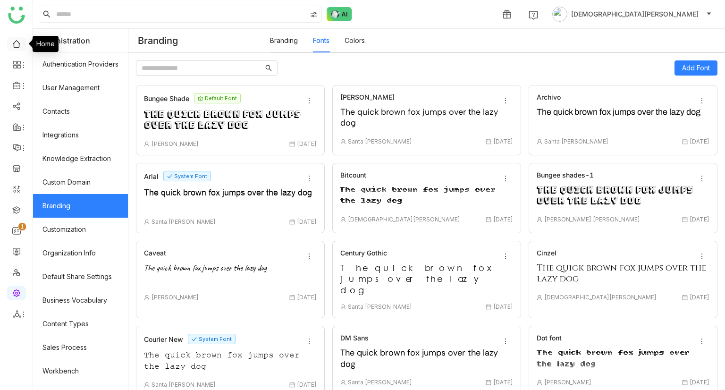
click at [17, 47] on link at bounding box center [16, 43] width 8 height 8
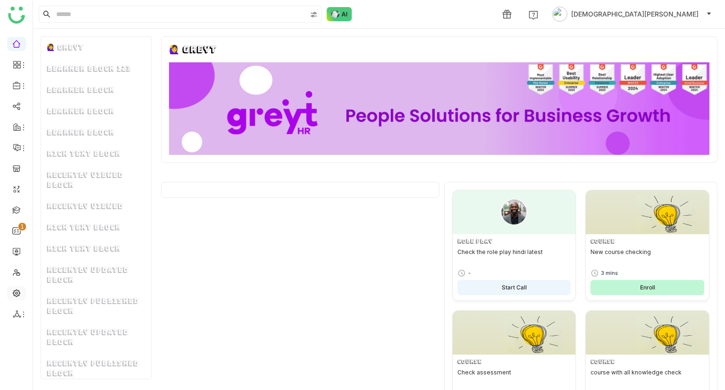
click at [17, 296] on link at bounding box center [16, 292] width 8 height 8
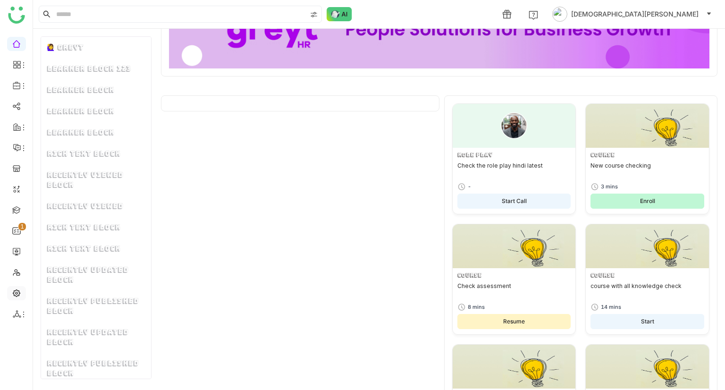
scroll to position [297, 0]
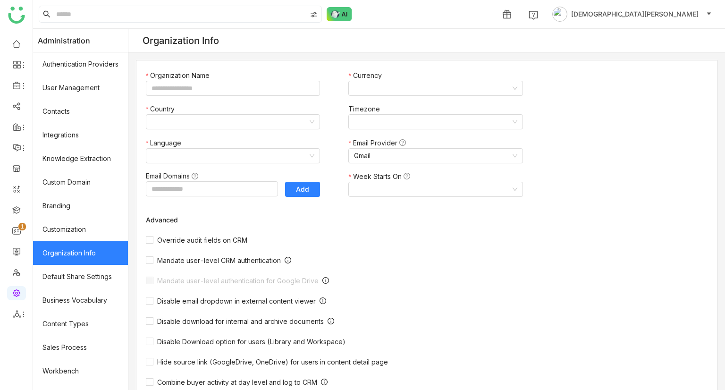
type input "*******"
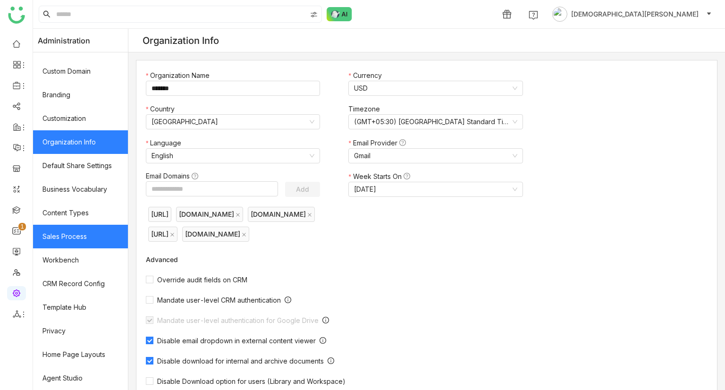
scroll to position [22, 0]
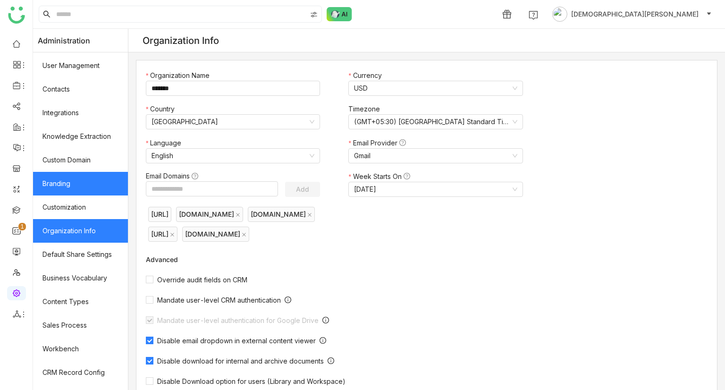
click at [70, 184] on link "Branding" at bounding box center [80, 184] width 95 height 24
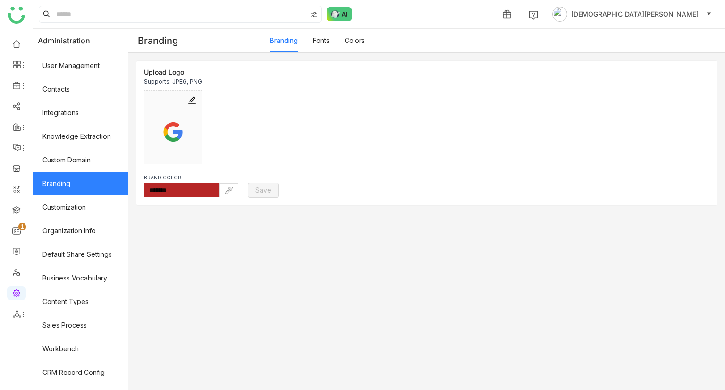
click at [329, 44] on link "Fonts" at bounding box center [321, 40] width 17 height 8
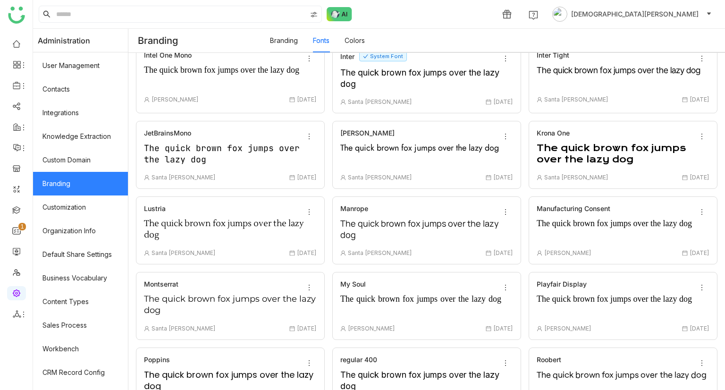
scroll to position [459, 0]
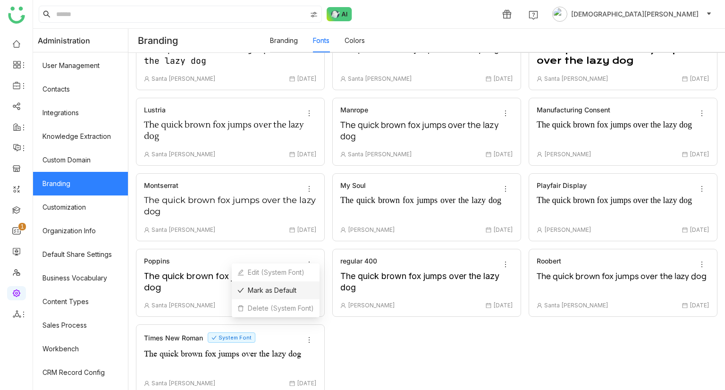
click at [305, 288] on li "Mark as Default" at bounding box center [276, 290] width 88 height 18
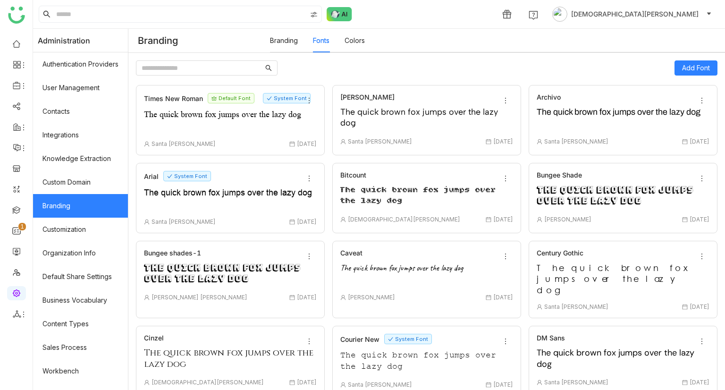
click at [357, 42] on link "Colors" at bounding box center [355, 40] width 20 height 8
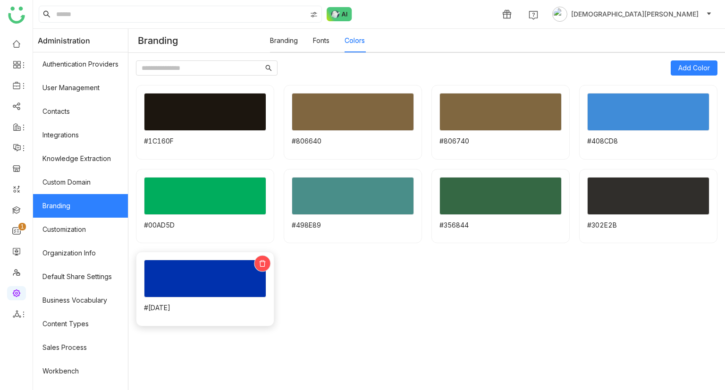
click at [268, 258] on div at bounding box center [262, 263] width 17 height 17
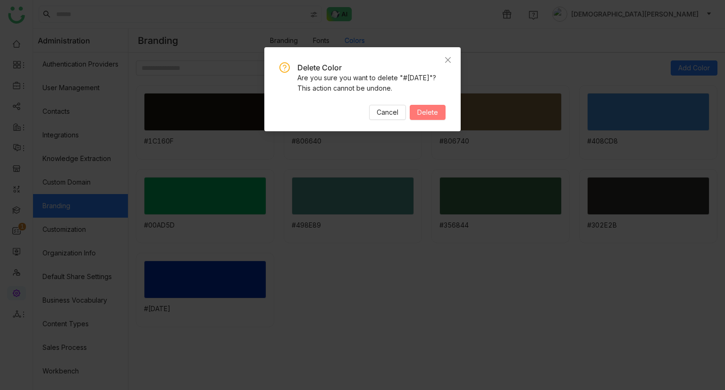
click at [437, 119] on button "Delete" at bounding box center [428, 112] width 36 height 15
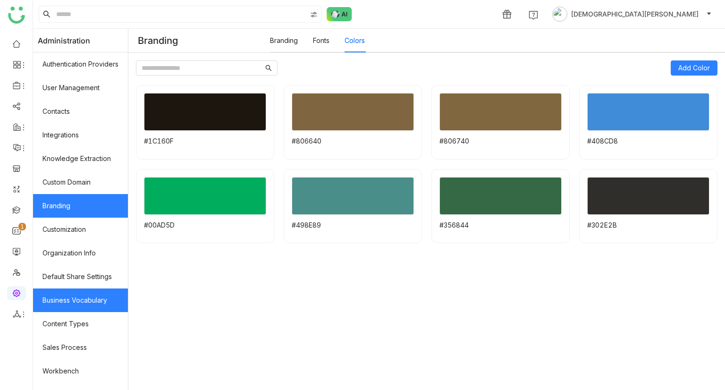
scroll to position [111, 0]
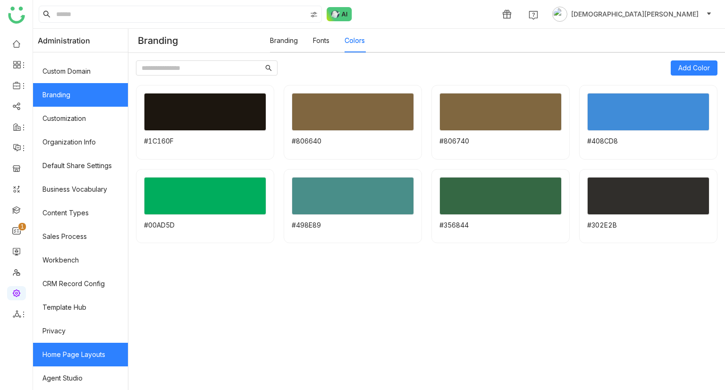
click at [72, 348] on link "Home Page Layouts" at bounding box center [80, 355] width 95 height 24
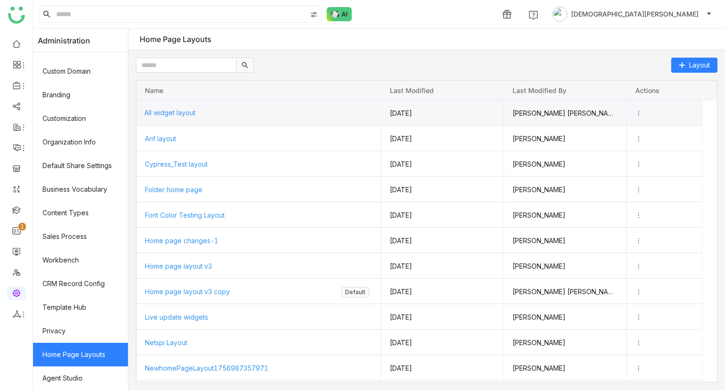
click at [169, 114] on span "All widget layout" at bounding box center [169, 113] width 51 height 8
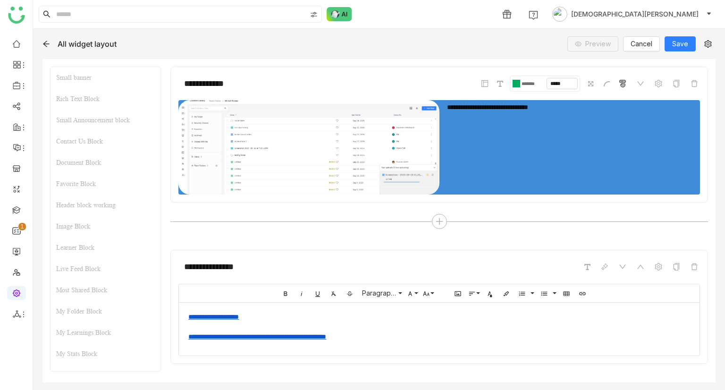
click at [512, 82] on div at bounding box center [514, 83] width 4 height 8
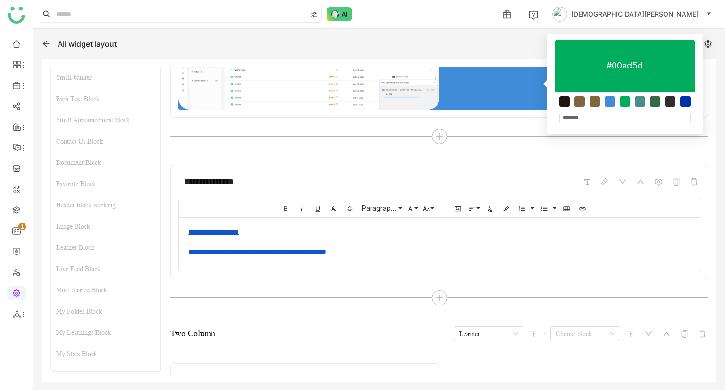
scroll to position [86, 0]
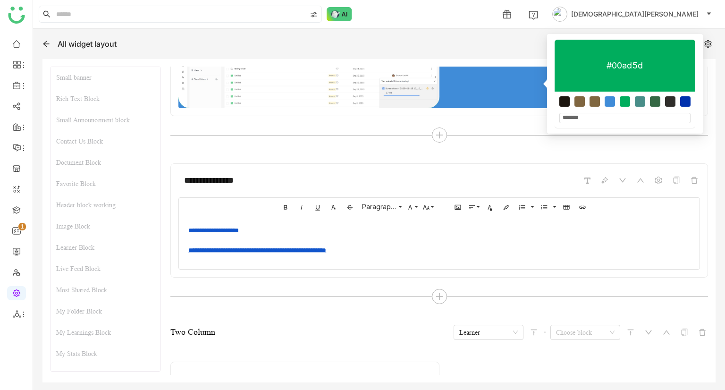
click at [462, 265] on div at bounding box center [439, 266] width 521 height 5
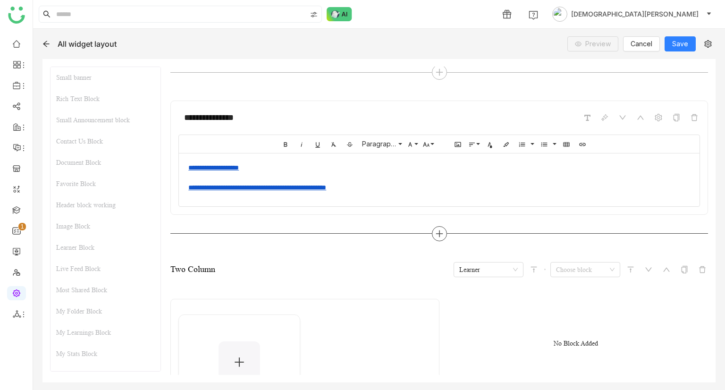
scroll to position [151, 0]
click at [439, 229] on icon at bounding box center [439, 231] width 1 height 7
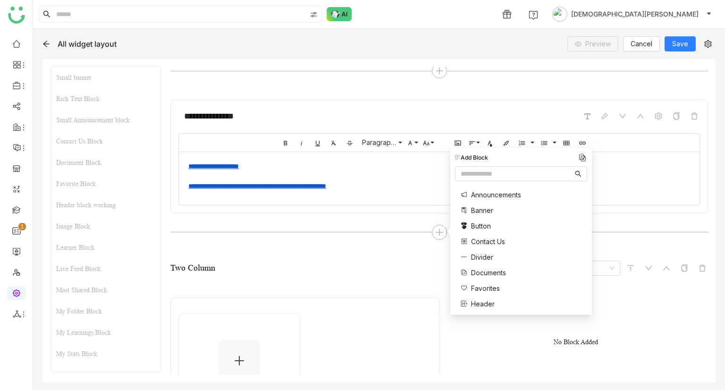
click at [474, 223] on span "Button" at bounding box center [481, 226] width 20 height 10
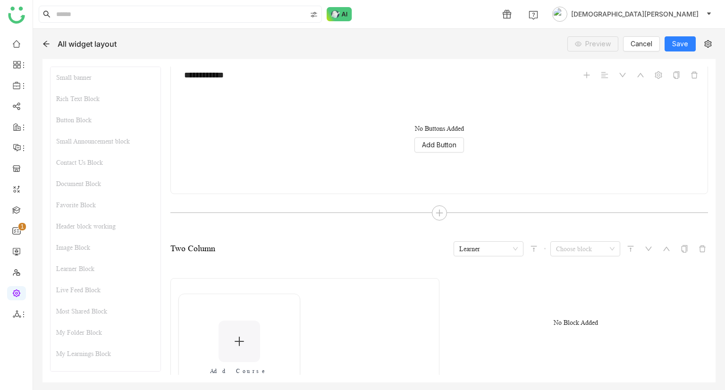
scroll to position [354, 0]
click at [453, 143] on button "Add Button" at bounding box center [439, 143] width 50 height 15
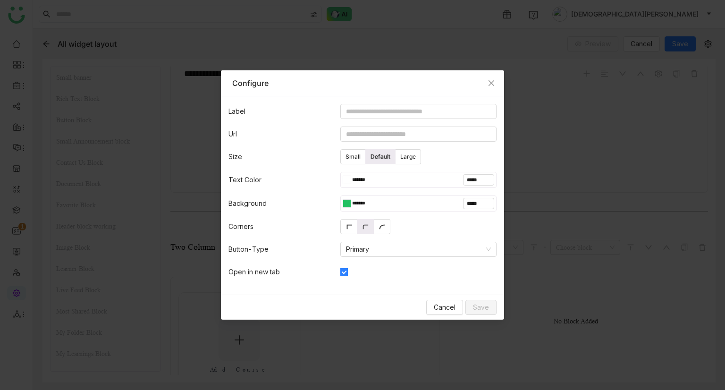
click at [345, 203] on div at bounding box center [345, 203] width 4 height 8
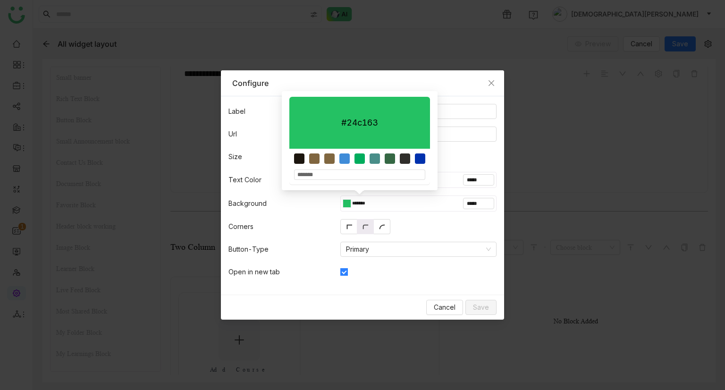
click at [535, 164] on nz-modal-container "Configure Label Url Size Small Default Large Text Color ******* ***** Backgroun…" at bounding box center [362, 195] width 725 height 390
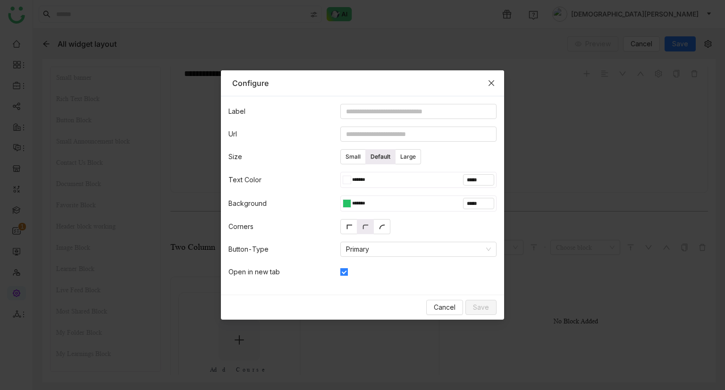
click at [490, 78] on span "Close" at bounding box center [491, 82] width 25 height 25
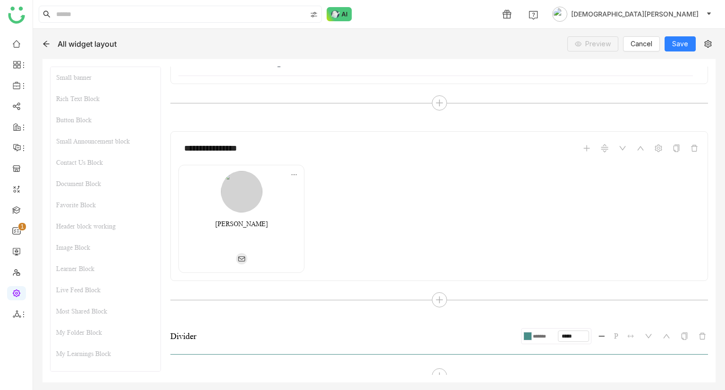
scroll to position [1104, 0]
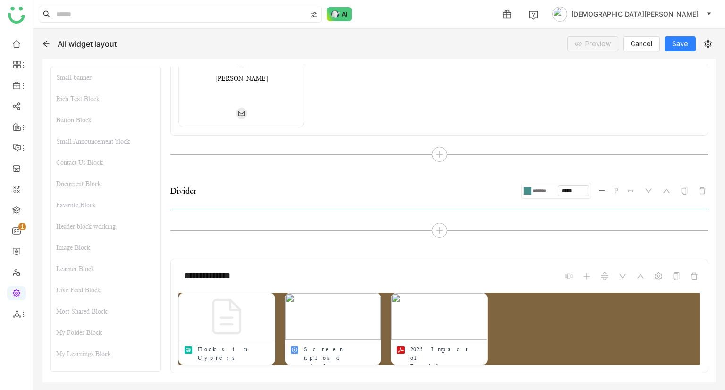
click at [528, 187] on div at bounding box center [530, 191] width 4 height 8
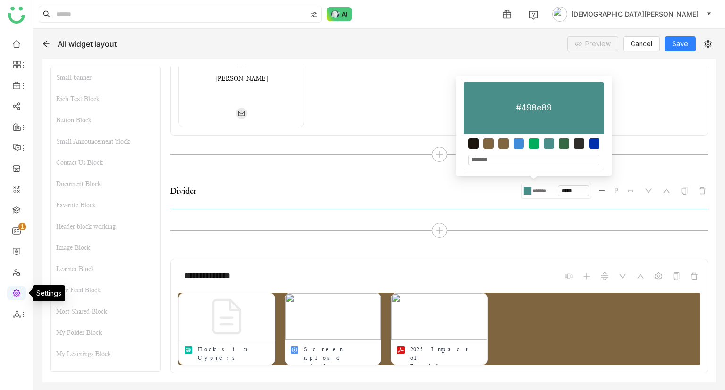
click at [12, 288] on link at bounding box center [16, 292] width 8 height 8
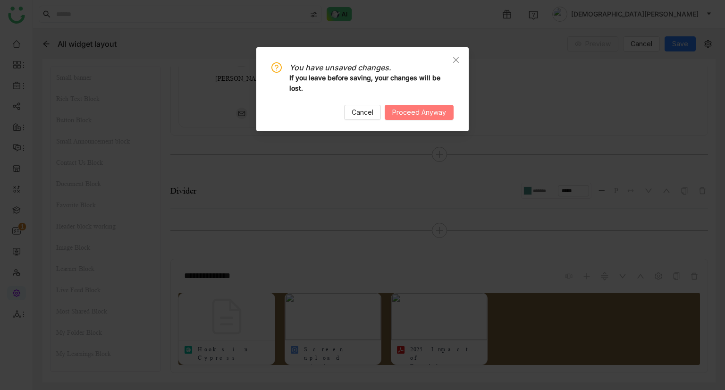
click at [406, 106] on button "Proceed Anyway" at bounding box center [419, 112] width 69 height 15
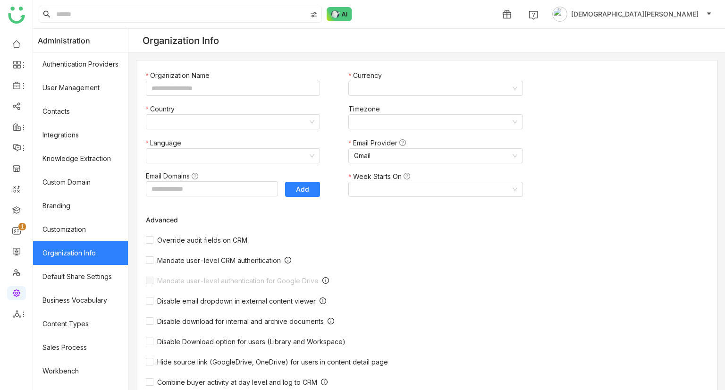
type input "*******"
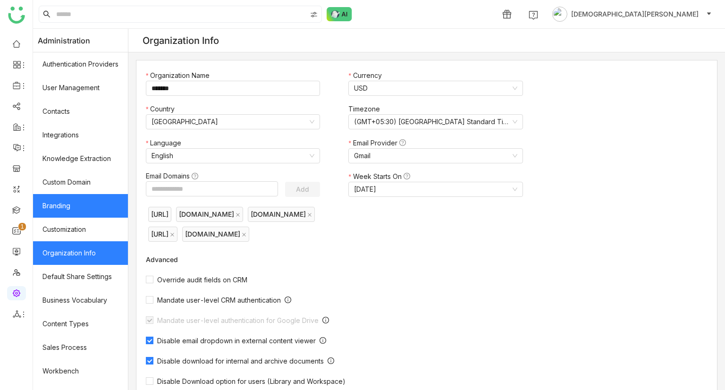
click at [69, 208] on link "Branding" at bounding box center [80, 206] width 95 height 24
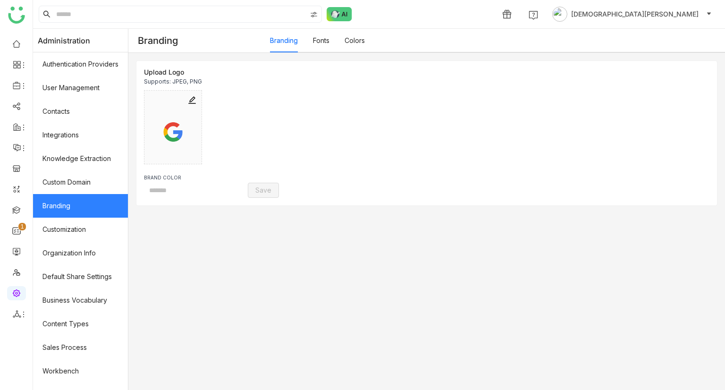
type input "*******"
click at [365, 40] on link "Colors" at bounding box center [355, 40] width 20 height 8
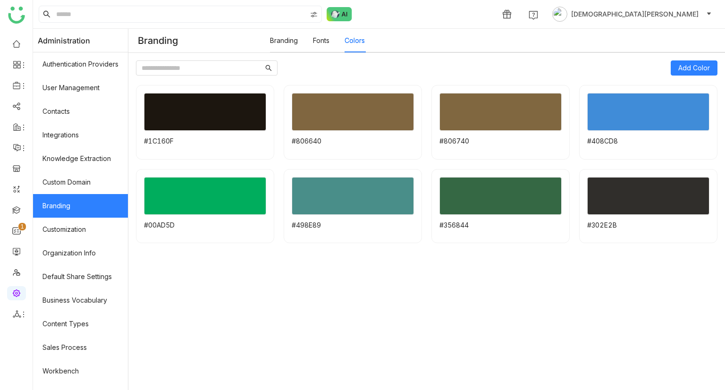
click at [507, 301] on div "#1C160F #806640 #806740 #408CD8 #00AD5D #498E89 #356844 #302E2B" at bounding box center [426, 246] width 581 height 322
click at [687, 70] on span "Add Color" at bounding box center [694, 68] width 32 height 10
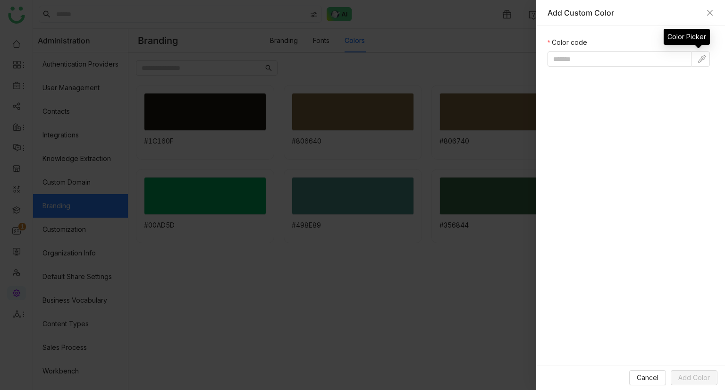
click at [702, 59] on img at bounding box center [702, 59] width 8 height 8
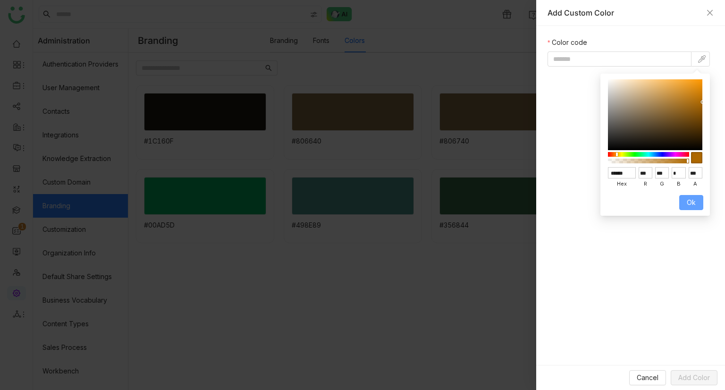
click at [693, 201] on span "Ok" at bounding box center [691, 202] width 9 height 10
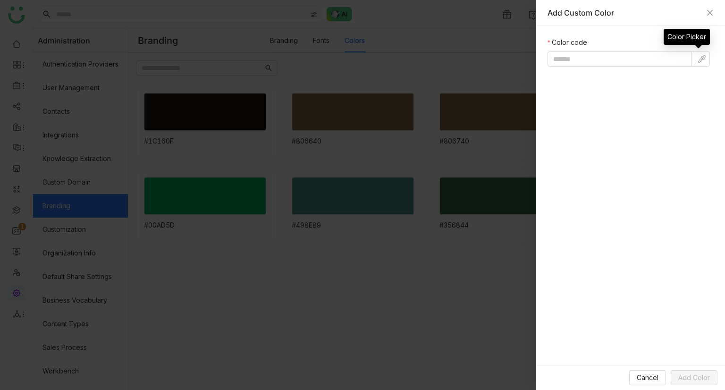
click at [697, 60] on button at bounding box center [700, 58] width 19 height 15
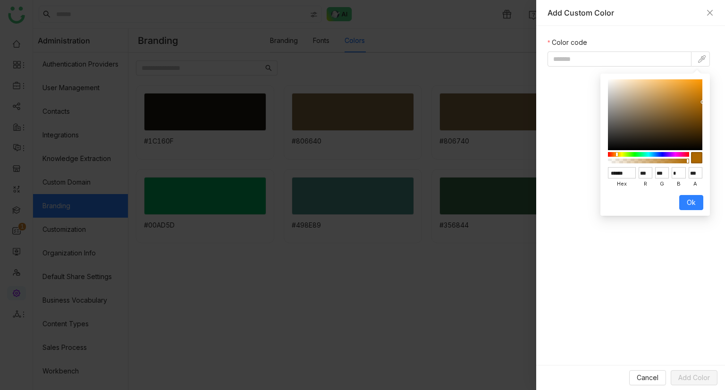
type input "******"
type input "***"
type input "**"
type input "*******"
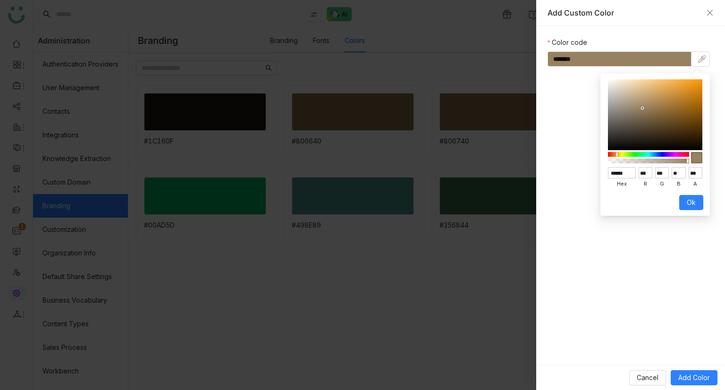
click at [642, 108] on div at bounding box center [655, 114] width 94 height 71
click at [686, 376] on span "Add Color" at bounding box center [694, 377] width 32 height 10
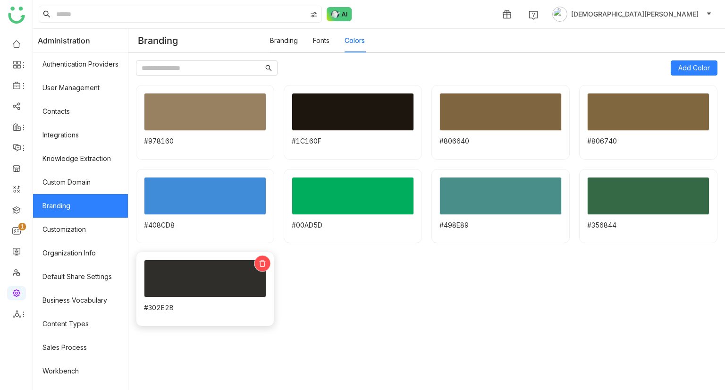
click at [265, 260] on icon at bounding box center [262, 263] width 6 height 7
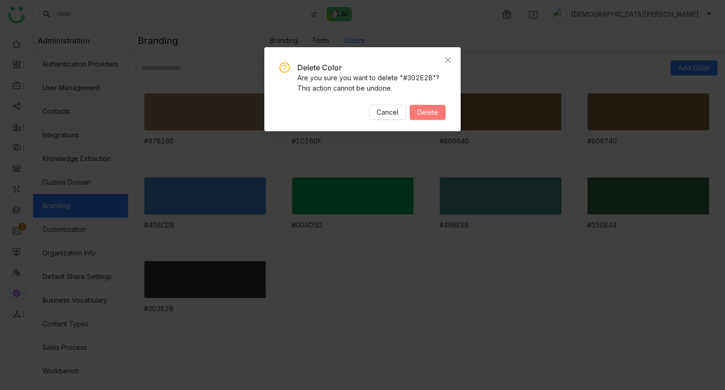
click at [434, 109] on span "Delete" at bounding box center [427, 112] width 21 height 10
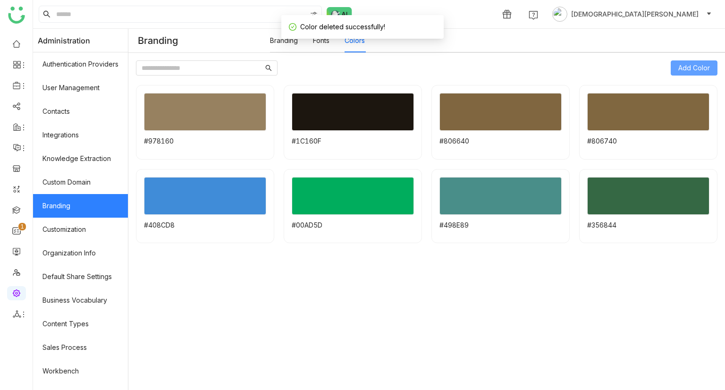
click at [687, 72] on span "Add Color" at bounding box center [694, 68] width 32 height 10
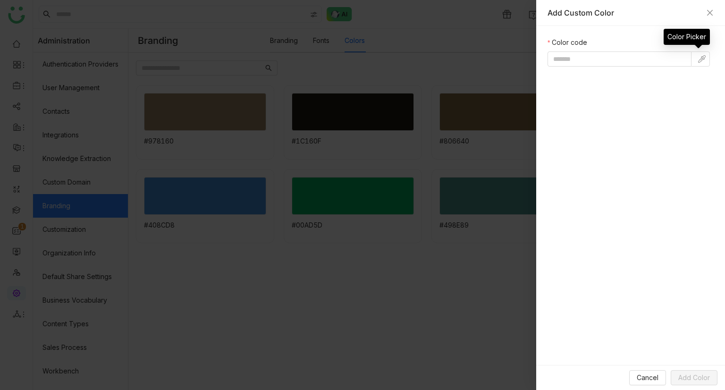
click at [695, 53] on button at bounding box center [700, 58] width 19 height 15
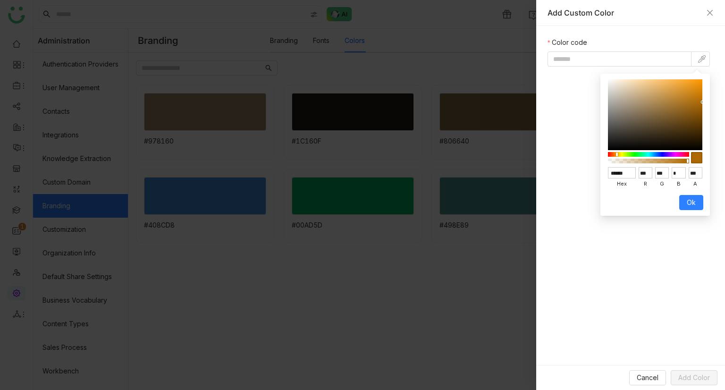
type input "******"
type input "*"
type input "**"
type input "***"
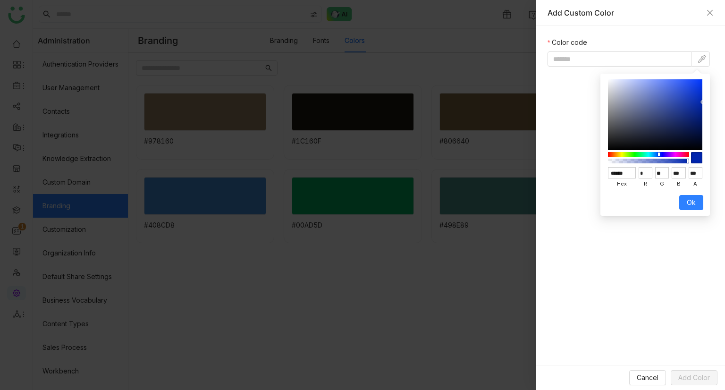
type input "*******"
click at [659, 155] on div at bounding box center [648, 154] width 79 height 5
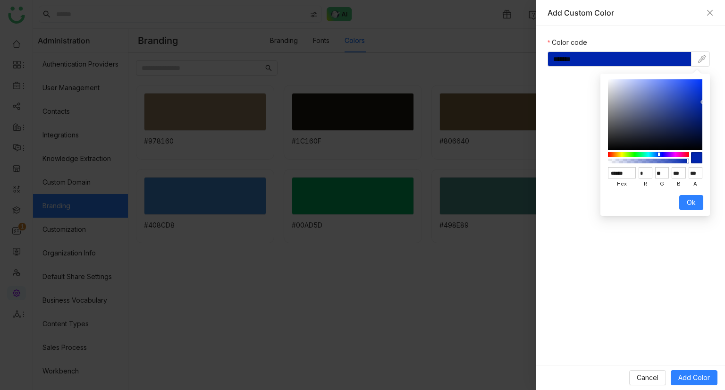
type input "******"
type input "***"
type input "*******"
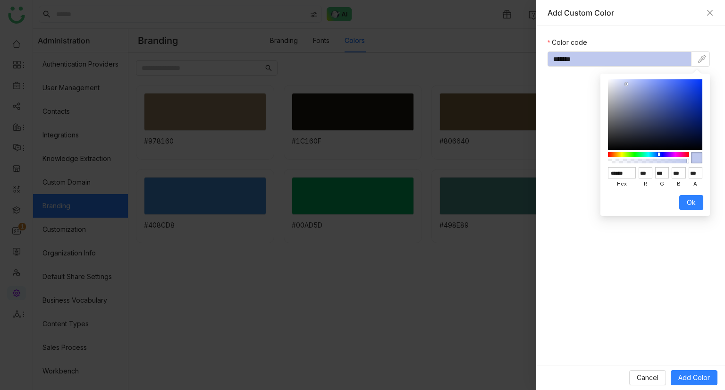
click at [627, 84] on div at bounding box center [655, 114] width 94 height 71
click at [694, 374] on span "Add Color" at bounding box center [694, 377] width 32 height 10
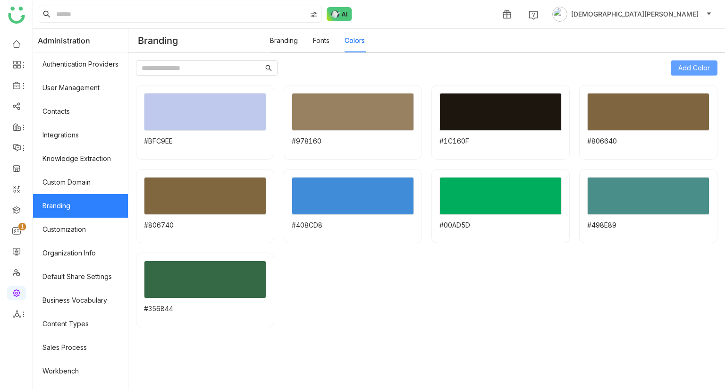
click at [687, 67] on span "Add Color" at bounding box center [694, 68] width 32 height 10
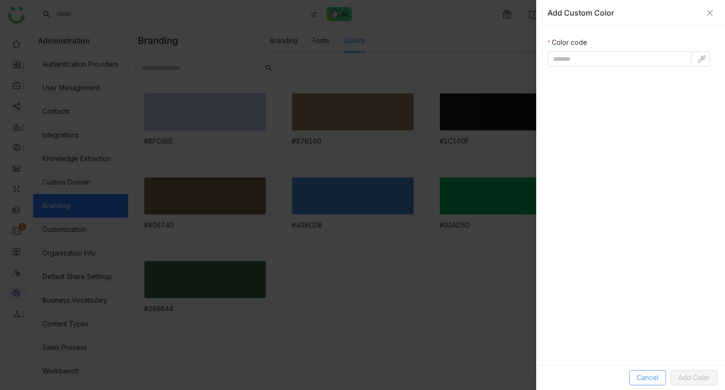
click at [642, 380] on span "Cancel" at bounding box center [648, 377] width 22 height 10
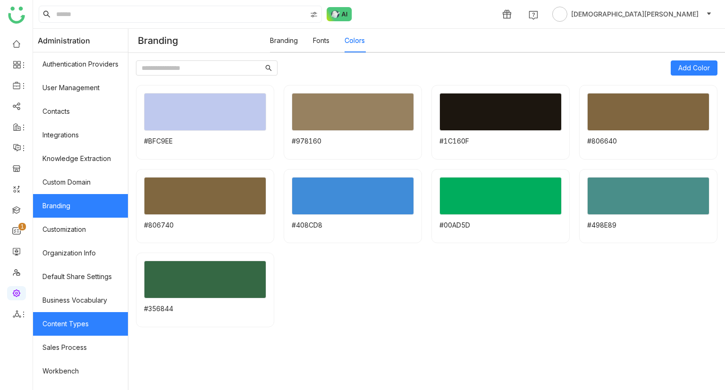
scroll to position [111, 0]
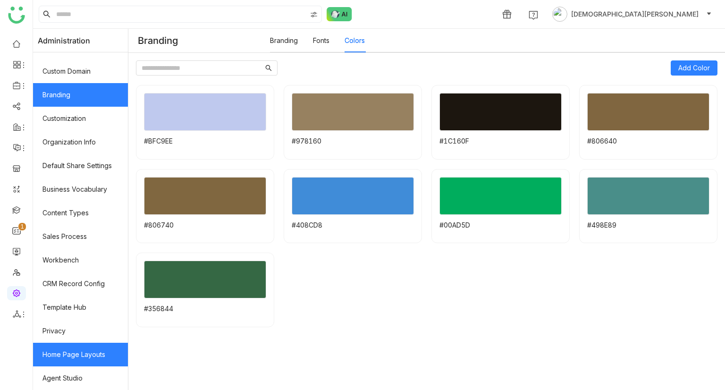
click at [81, 358] on link "Home Page Layouts" at bounding box center [80, 355] width 95 height 24
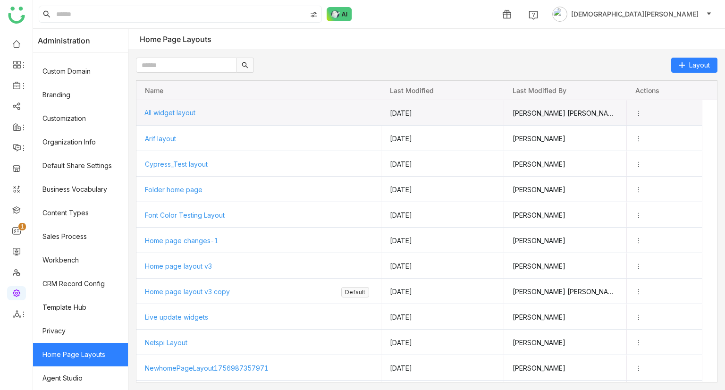
click at [194, 111] on span "All widget layout" at bounding box center [169, 113] width 51 height 8
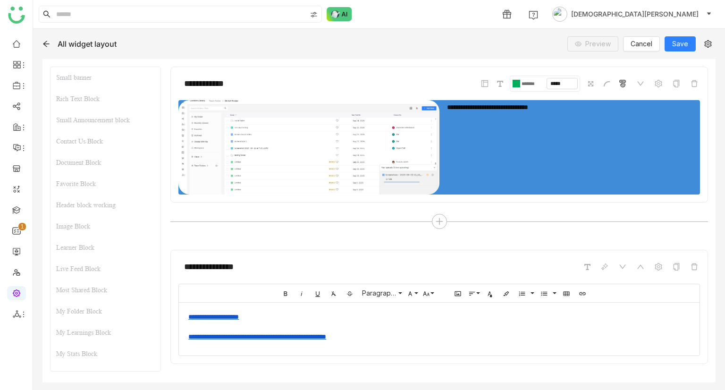
click at [516, 80] on div at bounding box center [518, 84] width 4 height 8
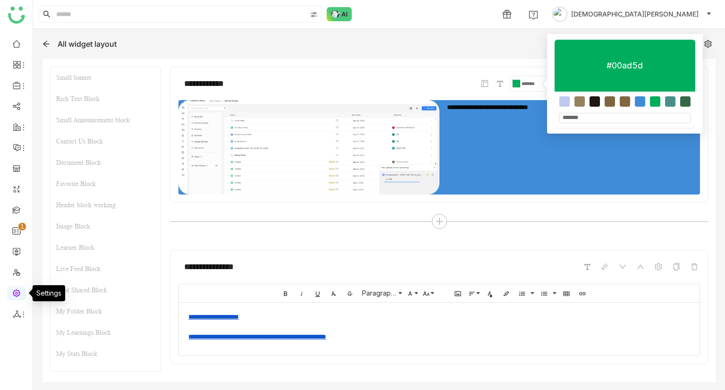
click at [14, 296] on link at bounding box center [16, 292] width 8 height 8
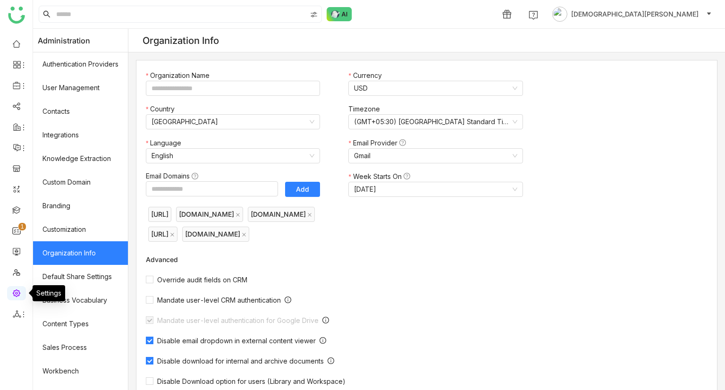
type input "*******"
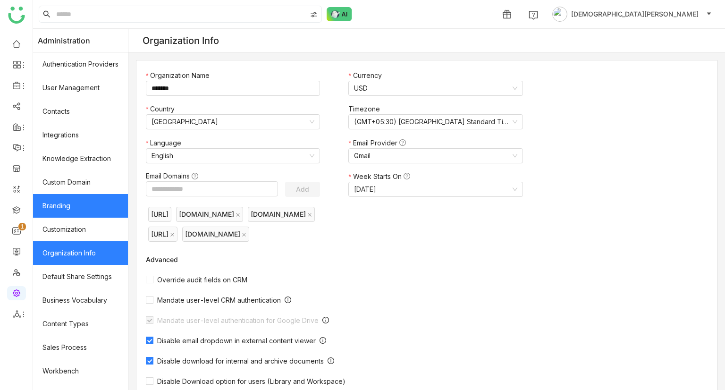
click at [91, 201] on link "Branding" at bounding box center [80, 206] width 95 height 24
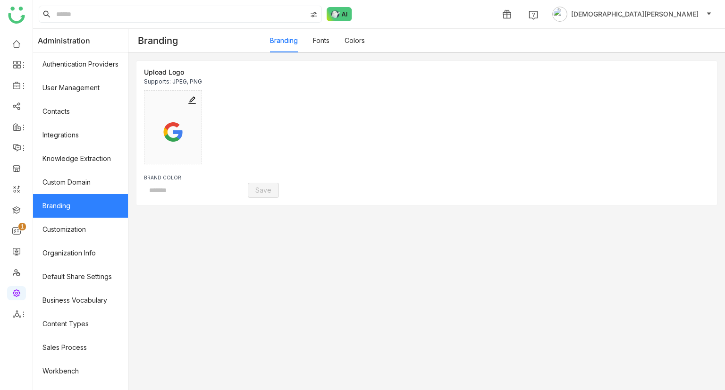
type input "*******"
click at [359, 40] on link "Colors" at bounding box center [355, 40] width 20 height 8
